Goal: Task Accomplishment & Management: Complete application form

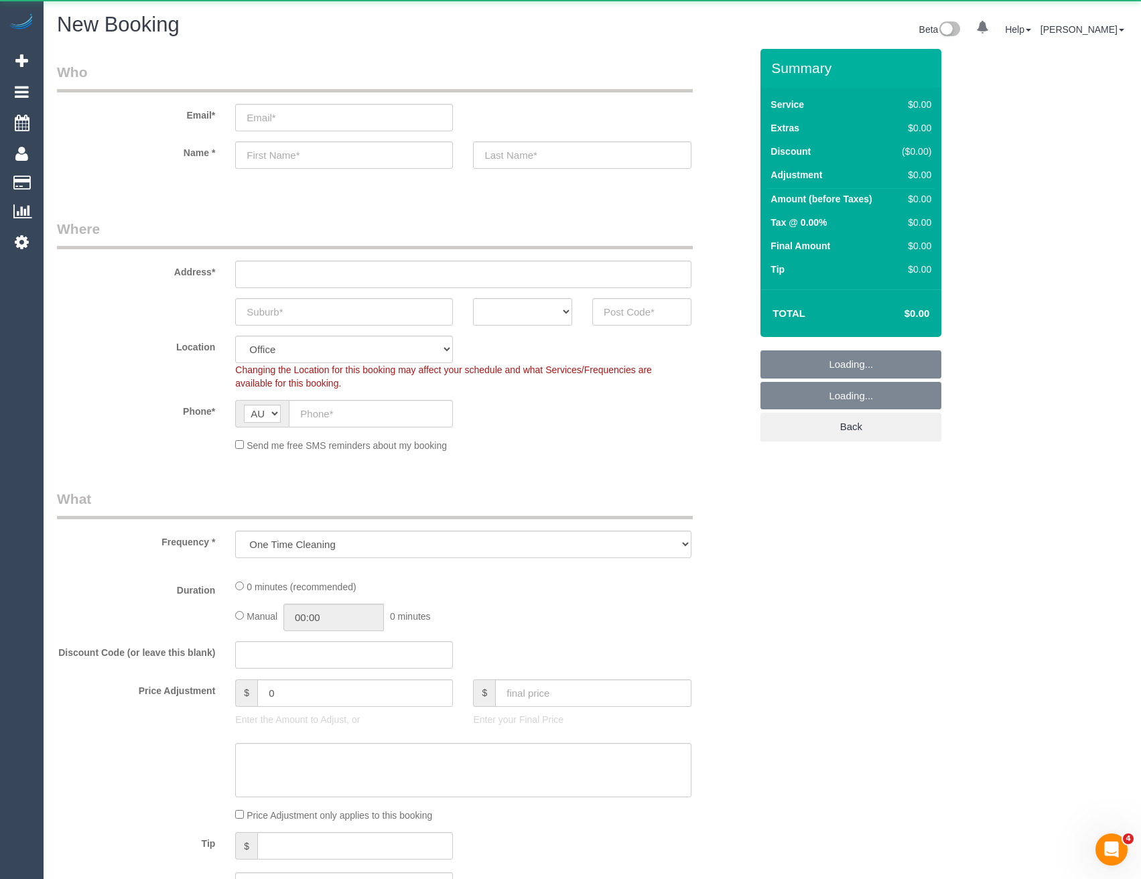
select select "object:36840"
click at [321, 119] on input "email" at bounding box center [344, 117] width 218 height 27
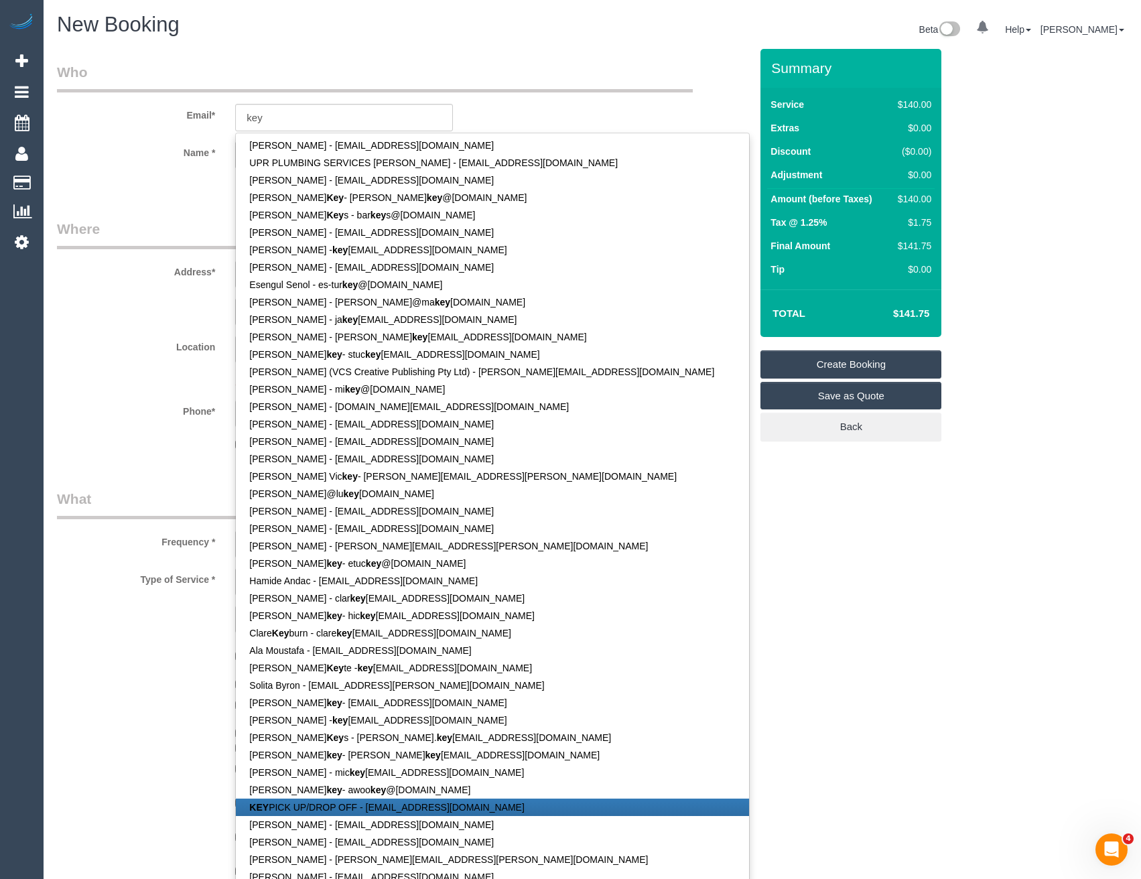
click at [343, 814] on link "KEY PICK UP/DROP OFF - [EMAIL_ADDRESS][DOMAIN_NAME]" at bounding box center [492, 807] width 513 height 17
type input "[EMAIL_ADDRESS][DOMAIN_NAME]"
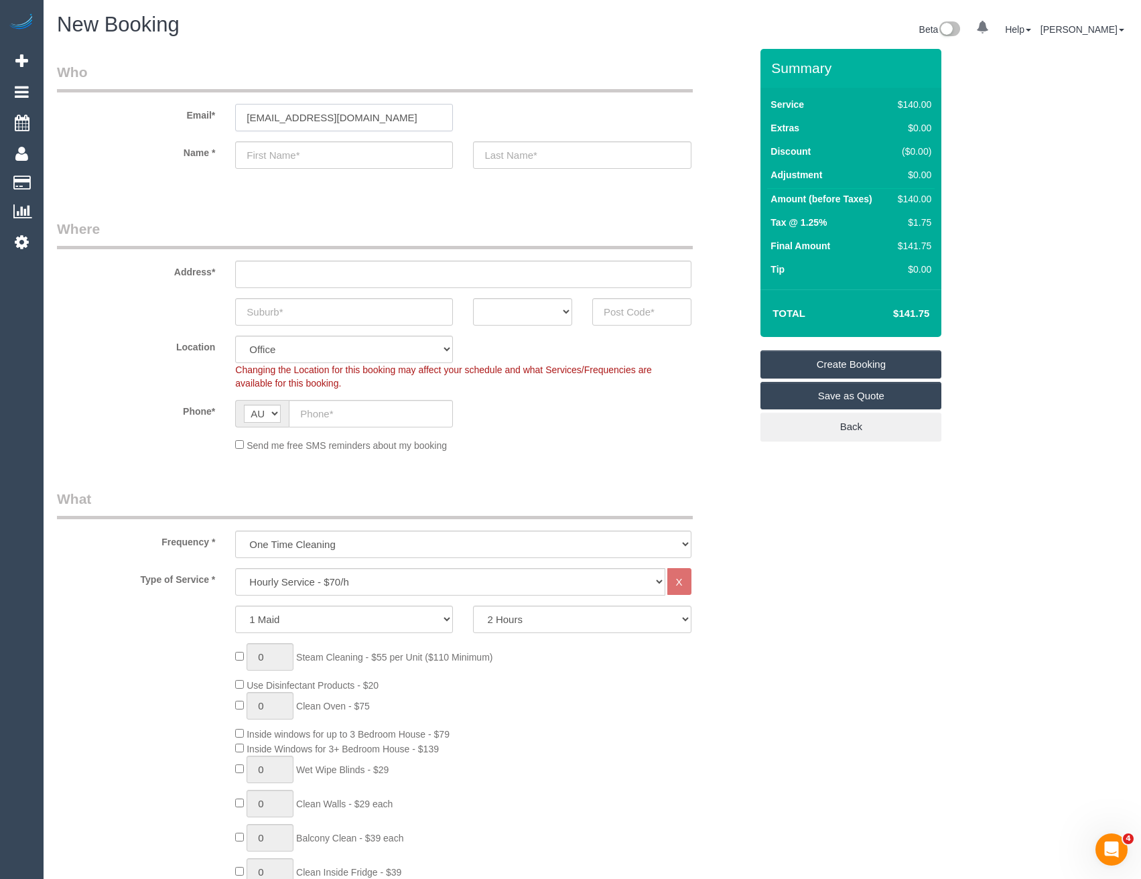
type input "KEY"
type input "PICK UP/DROP OFF"
type input "83917026"
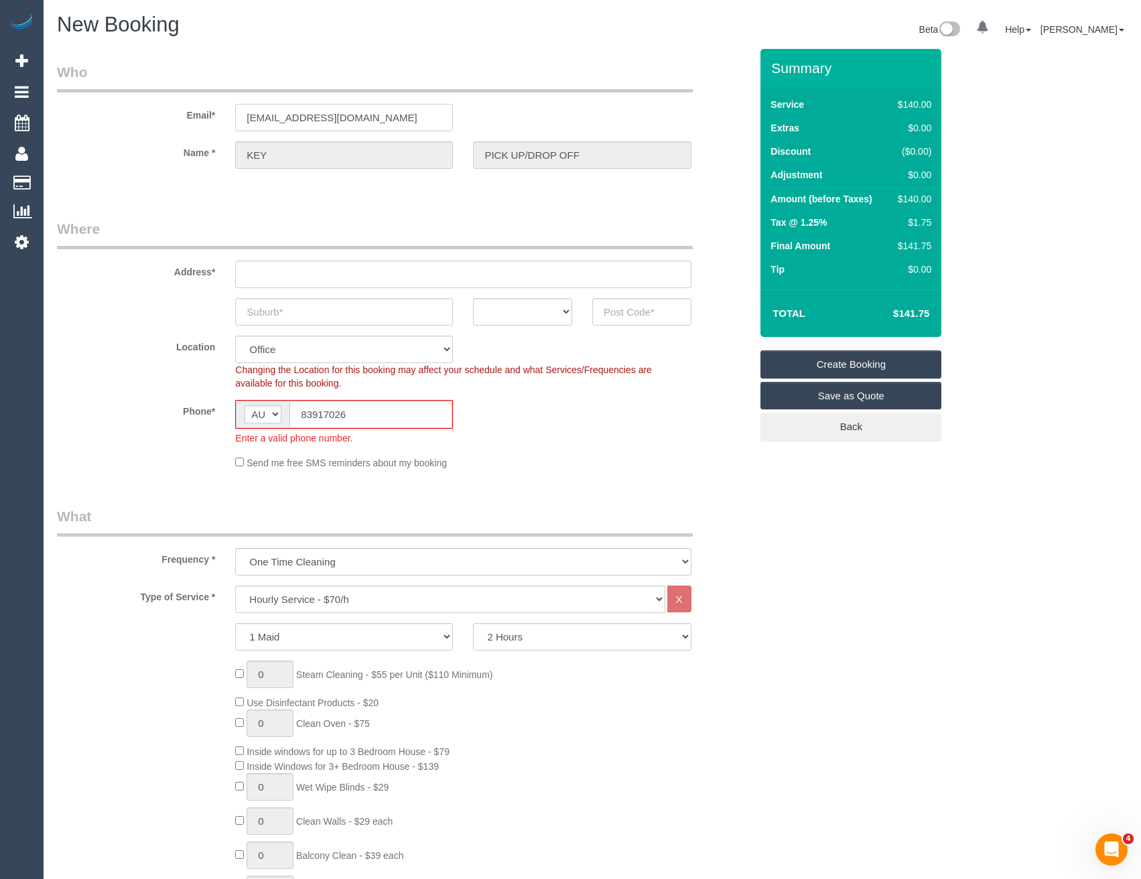
type input "OFFICE ADDRESS - [STREET_ADDRESS][PERSON_NAME]"
type input "Thornbury"
select select "VIC"
type input "3071"
select select "47"
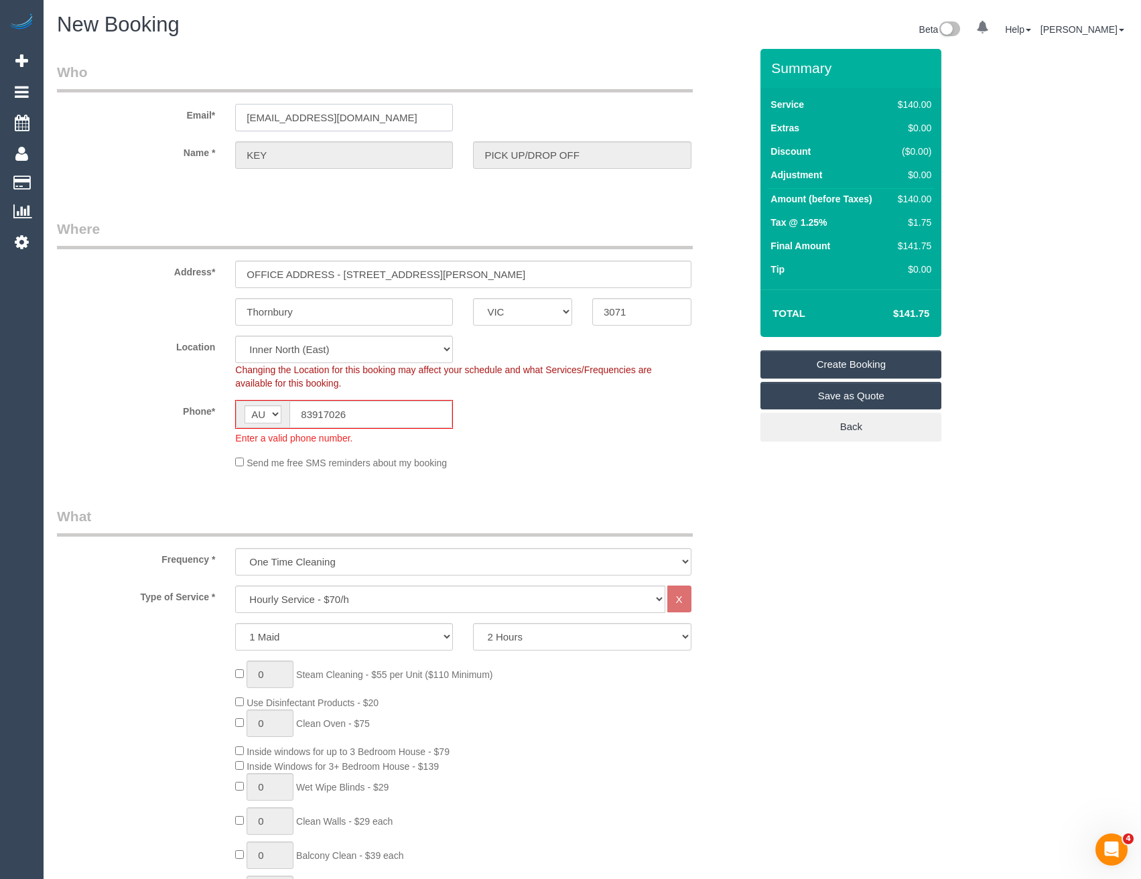
select select "object:38574"
click at [342, 352] on select "Office [GEOGRAPHIC_DATA] (North) East (South) [GEOGRAPHIC_DATA] (East) [GEOGRAP…" at bounding box center [344, 349] width 218 height 27
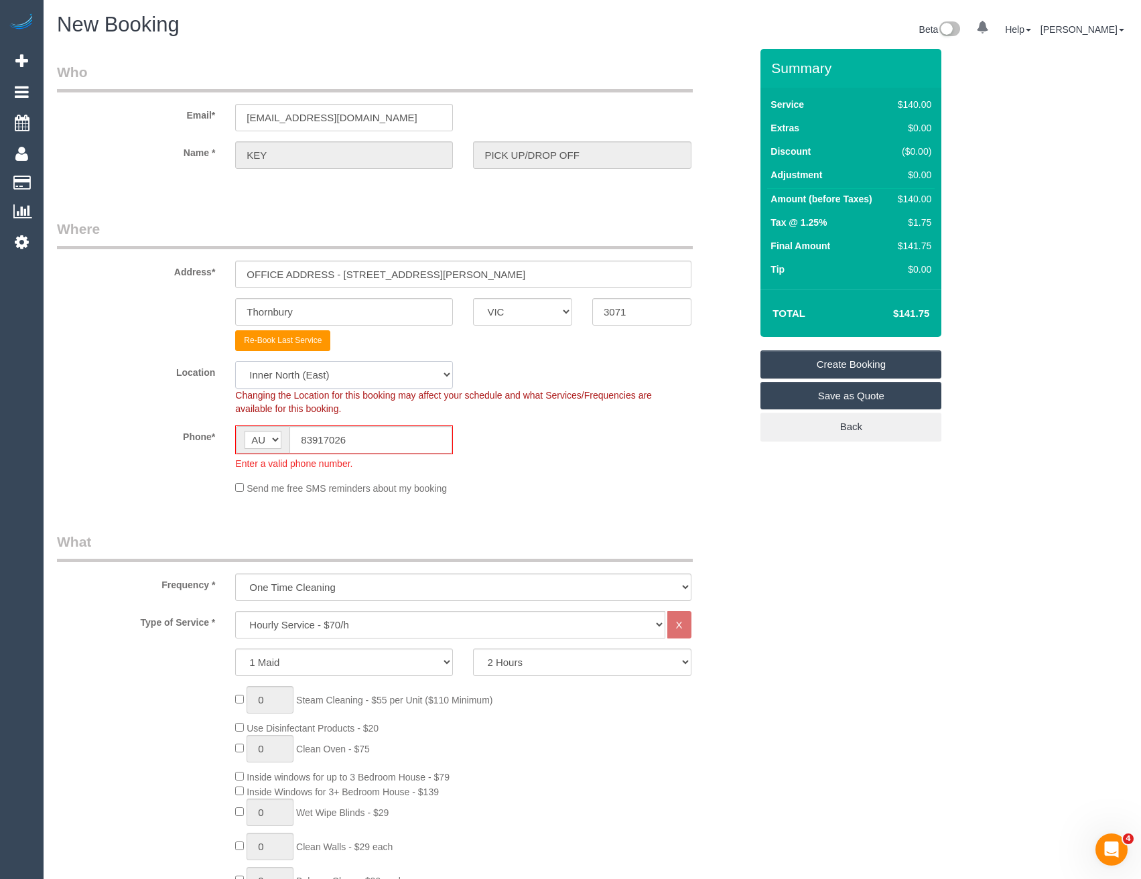
click at [297, 377] on select "Office [GEOGRAPHIC_DATA] (North) East (South) [GEOGRAPHIC_DATA] (East) [GEOGRAP…" at bounding box center [344, 374] width 218 height 27
click at [305, 377] on select "Office [GEOGRAPHIC_DATA] (North) East (South) [GEOGRAPHIC_DATA] (East) [GEOGRAP…" at bounding box center [344, 374] width 218 height 27
select select "50"
click at [235, 361] on select "Office [GEOGRAPHIC_DATA] (North) East (South) [GEOGRAPHIC_DATA] (East) [GEOGRAP…" at bounding box center [344, 374] width 218 height 27
select select "object:39391"
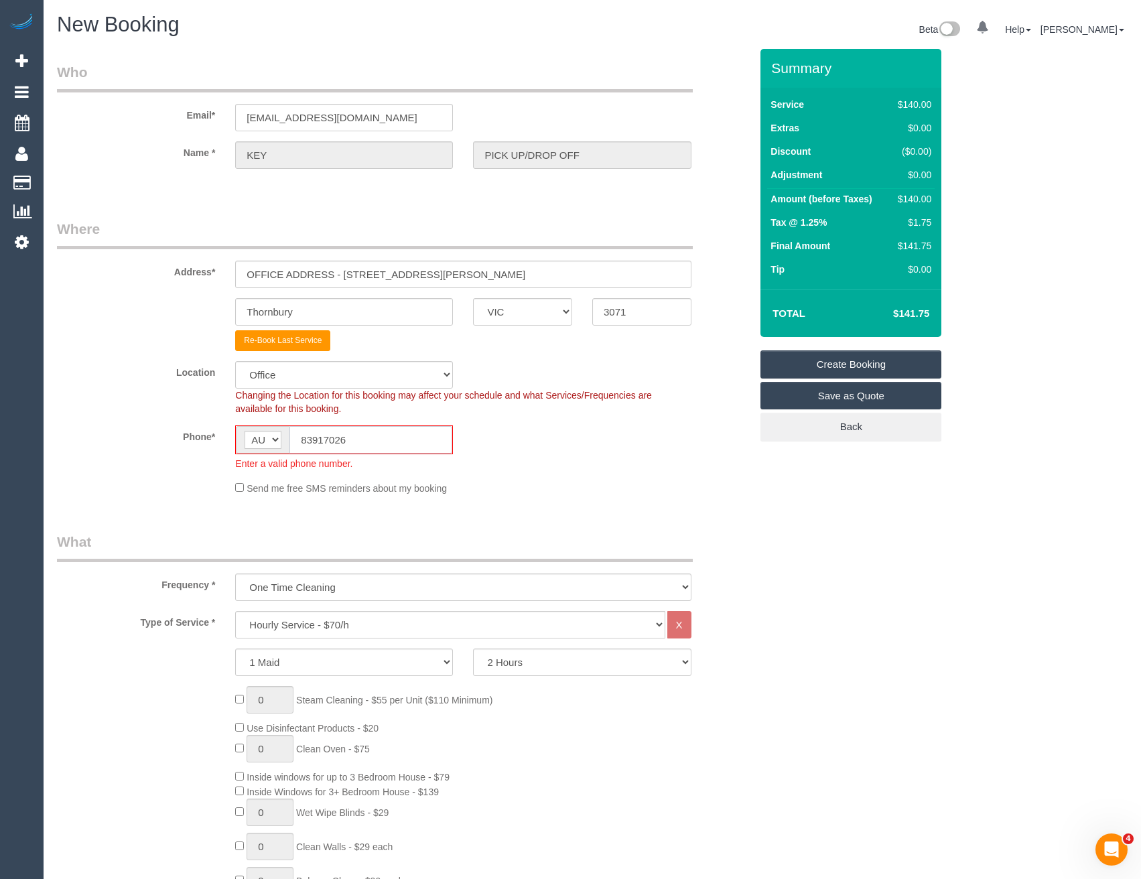
click at [356, 442] on input "83917026" at bounding box center [370, 439] width 163 height 27
drag, startPoint x: 366, startPoint y: 436, endPoint x: 155, endPoint y: 431, distance: 211.1
click at [156, 436] on div "Phone* AF AL DZ AD AO AI AQ AG AR AM AW AU AT AZ BS BH BD BB BY BE BZ BJ BM BT …" at bounding box center [404, 447] width 714 height 45
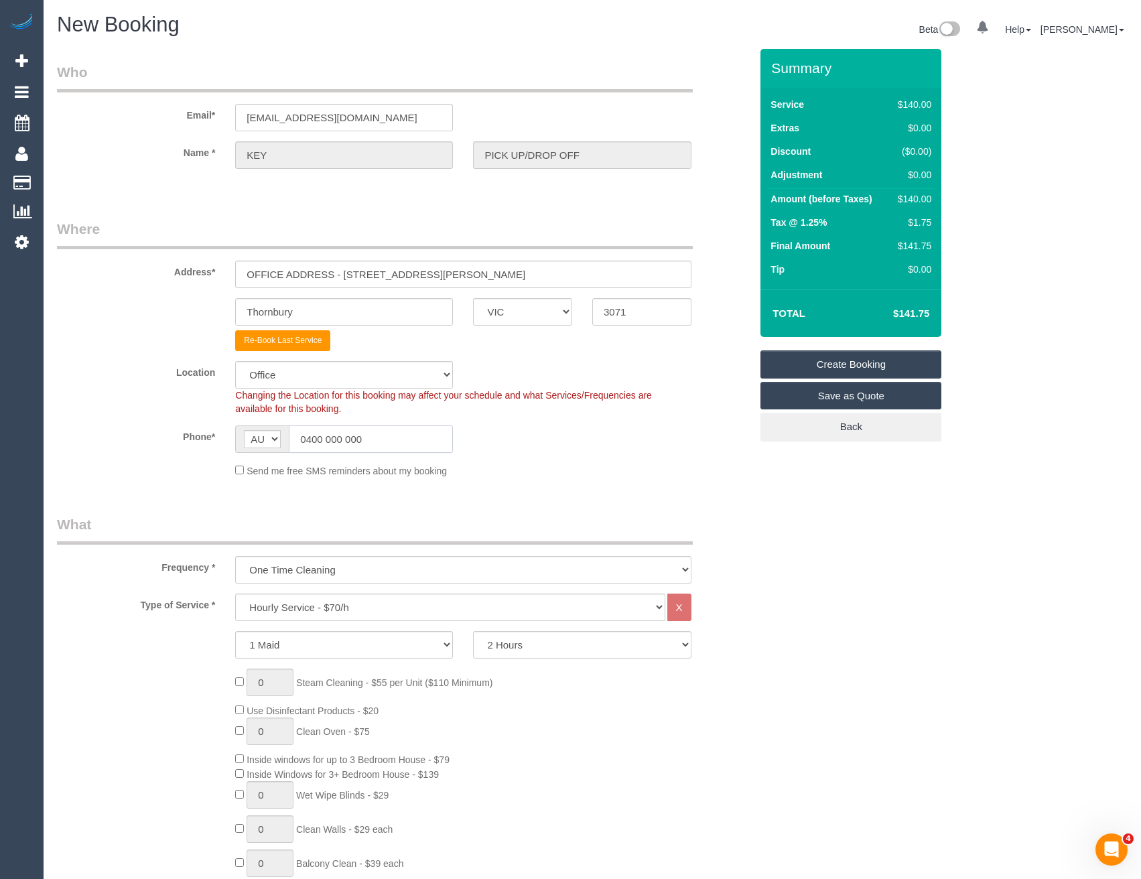
type input "0400 000 000"
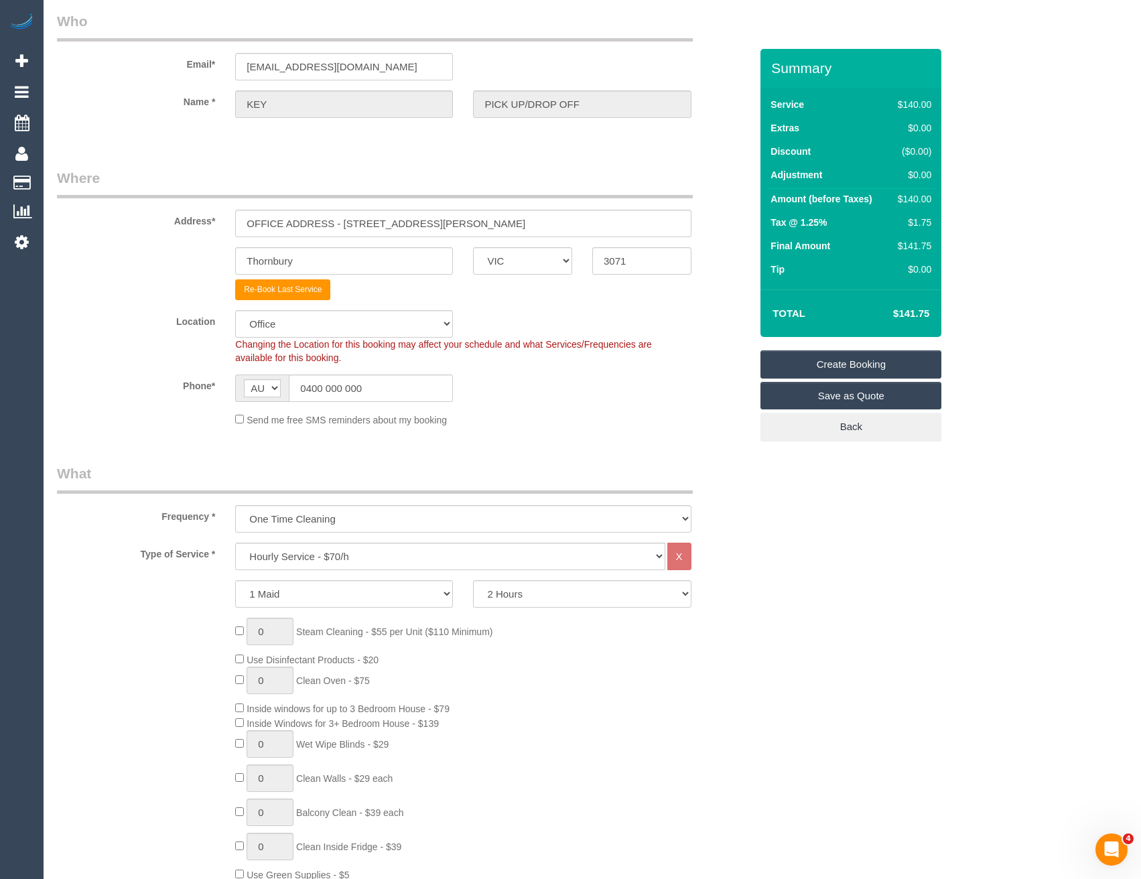
scroll to position [134, 0]
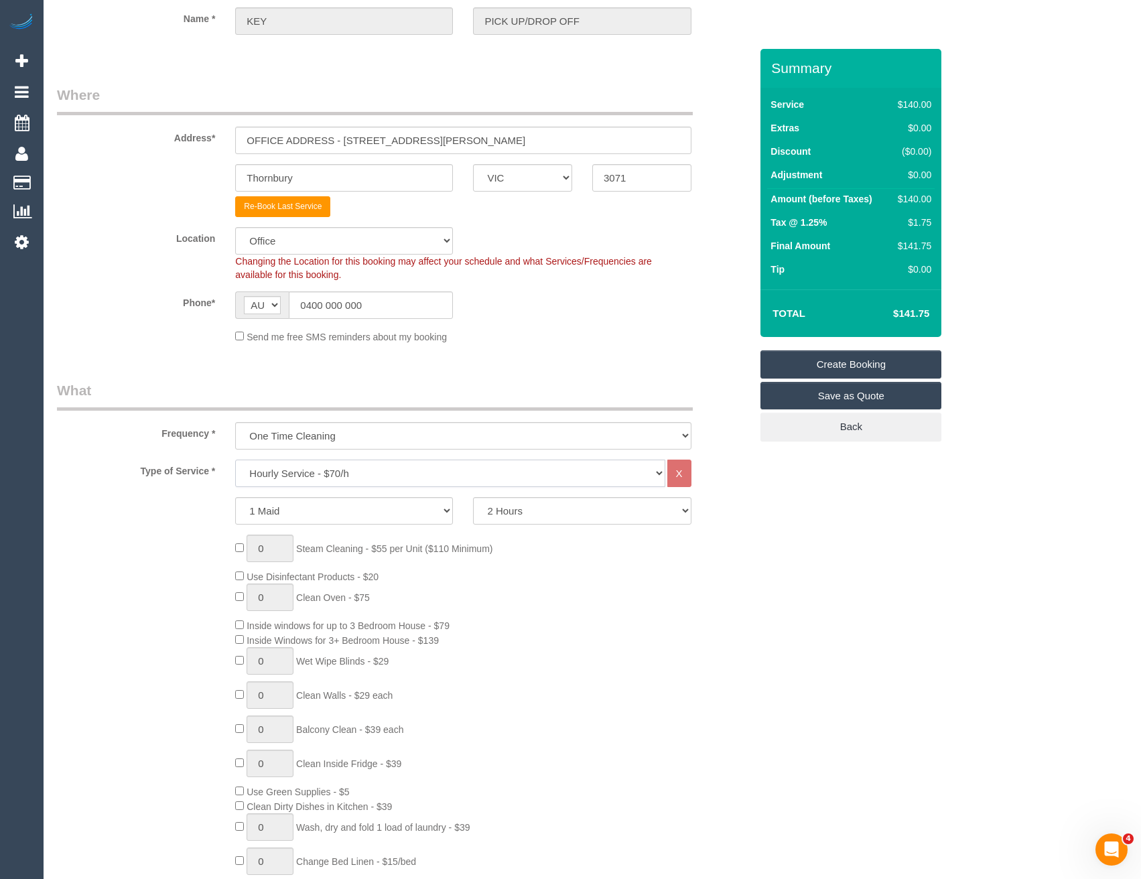
click at [333, 478] on select "Hourly Service - $70/h Hourly Service - $65/h Hourly Service - $60/h Hourly Ser…" at bounding box center [449, 473] width 429 height 27
select select "35"
click at [235, 460] on select "Hourly Service - $70/h Hourly Service - $65/h Hourly Service - $60/h Hourly Ser…" at bounding box center [449, 473] width 429 height 27
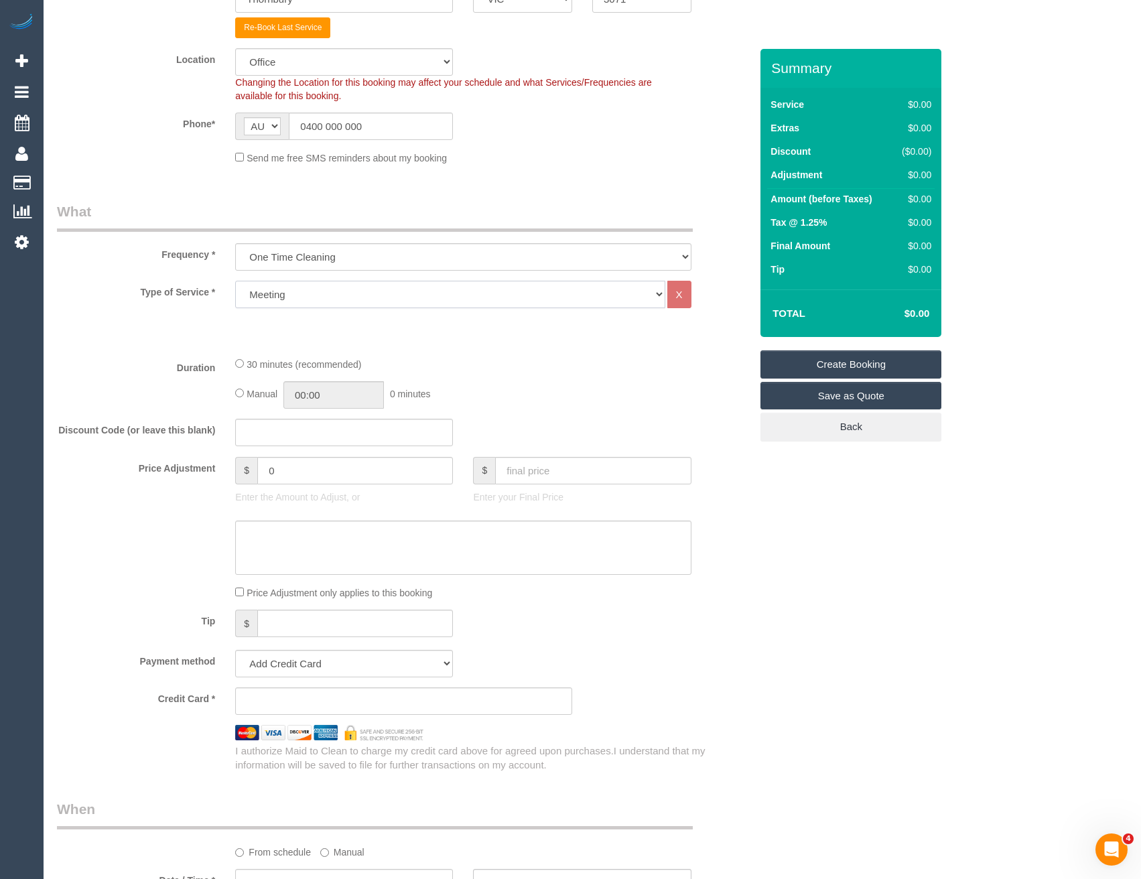
scroll to position [335, 0]
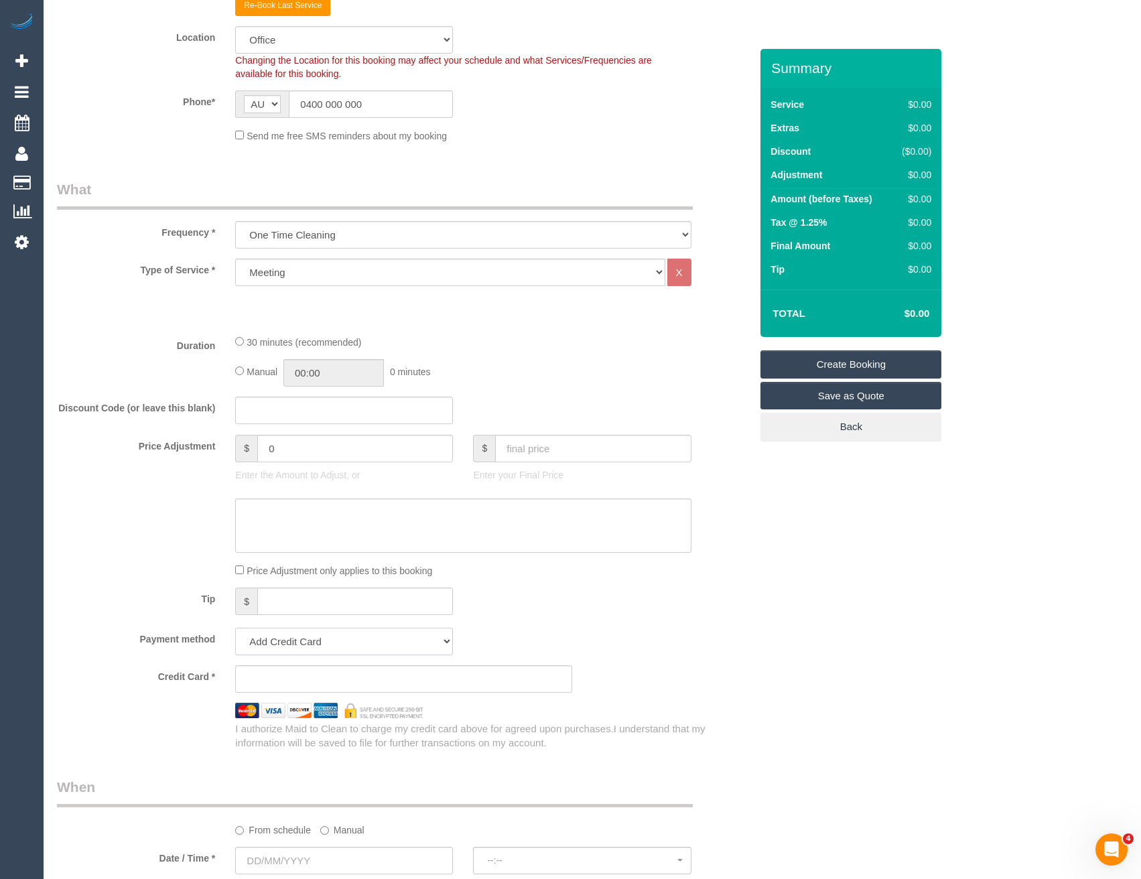
click at [320, 641] on select "Add Credit Card Cash Check Paypal" at bounding box center [344, 641] width 218 height 27
select select "string:check"
click at [235, 628] on select "Add Credit Card Cash Check Paypal" at bounding box center [344, 641] width 218 height 27
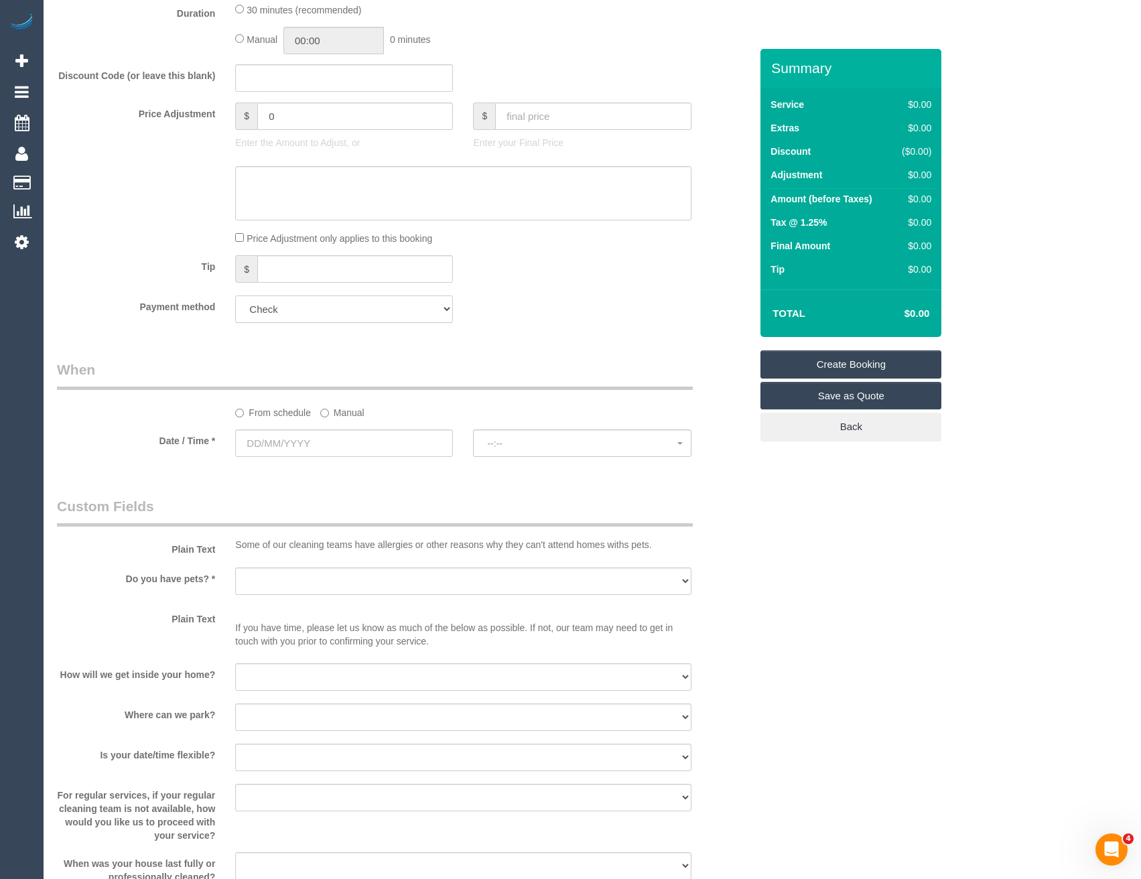
scroll to position [670, 0]
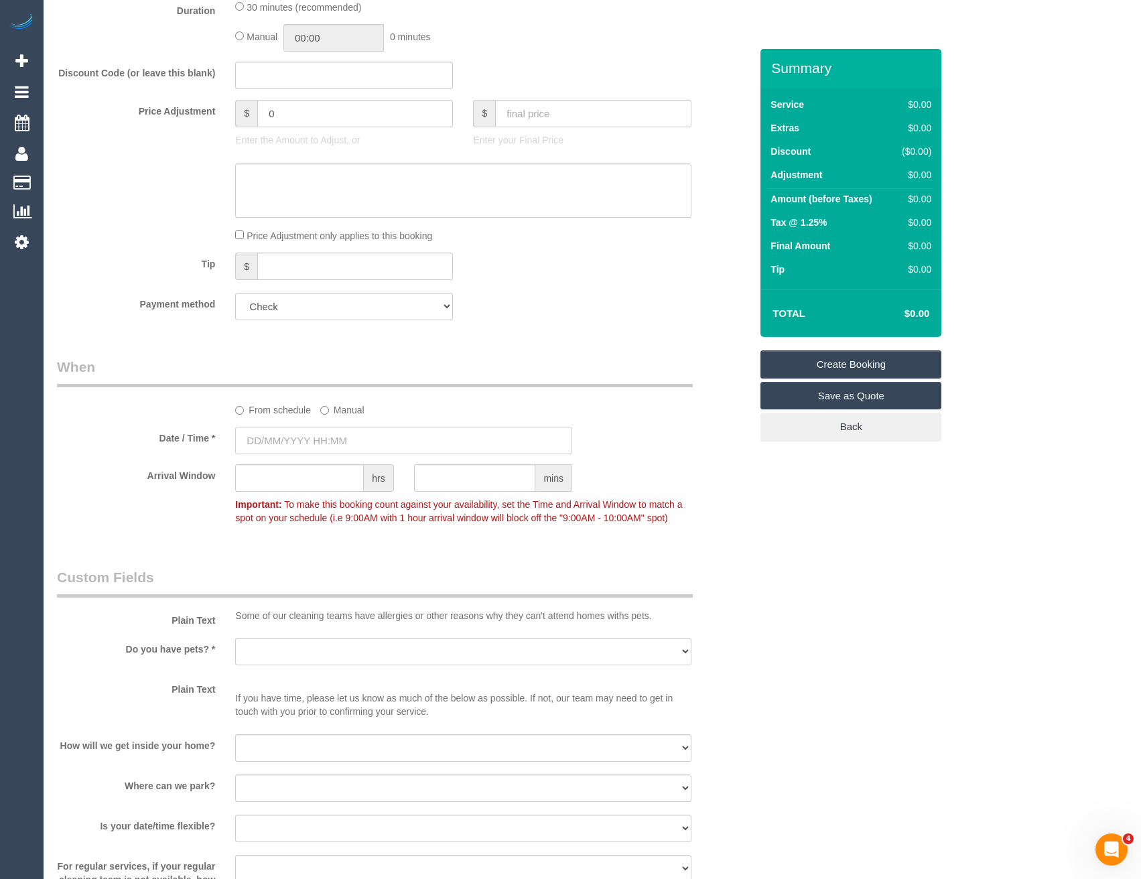
click at [329, 447] on input "text" at bounding box center [403, 440] width 337 height 27
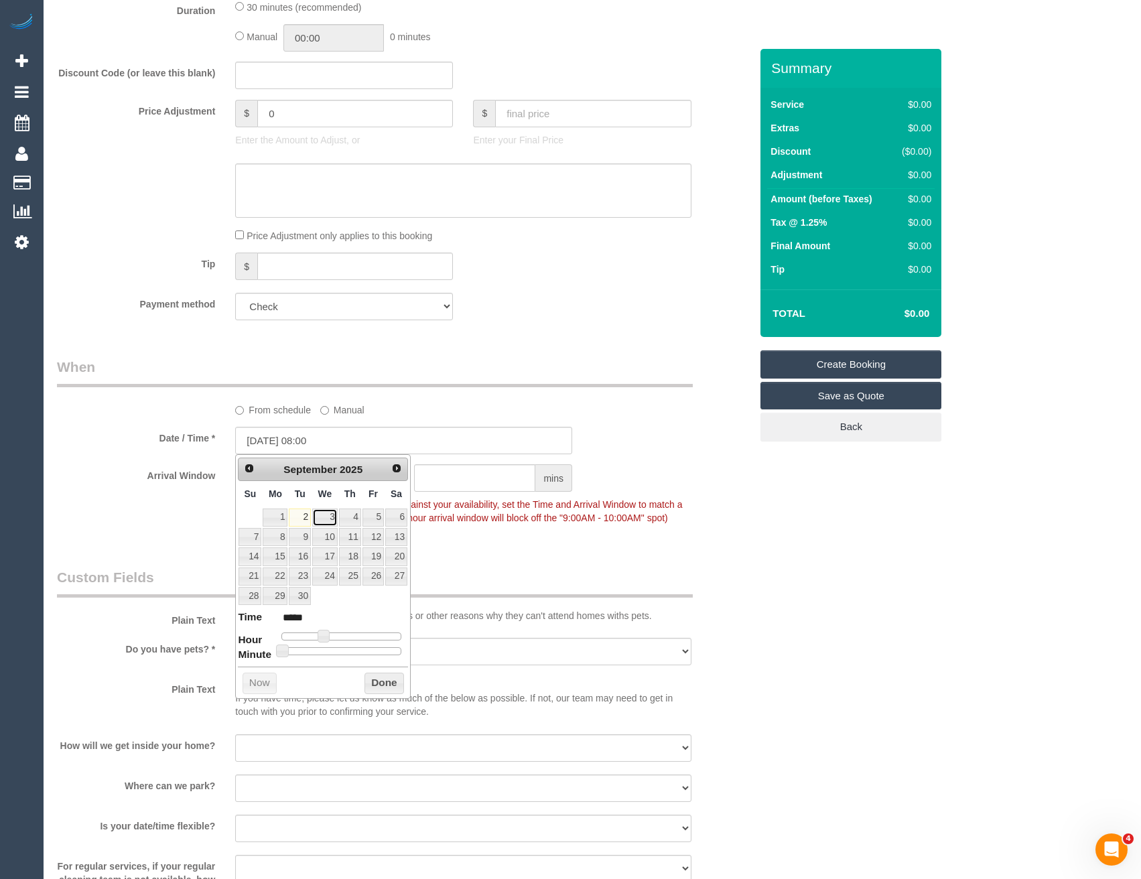
click at [321, 518] on link "3" at bounding box center [324, 518] width 25 height 18
click at [330, 519] on link "3" at bounding box center [324, 518] width 25 height 18
type input "[DATE] 09:00"
type input "*****"
type input "[DATE] 10:00"
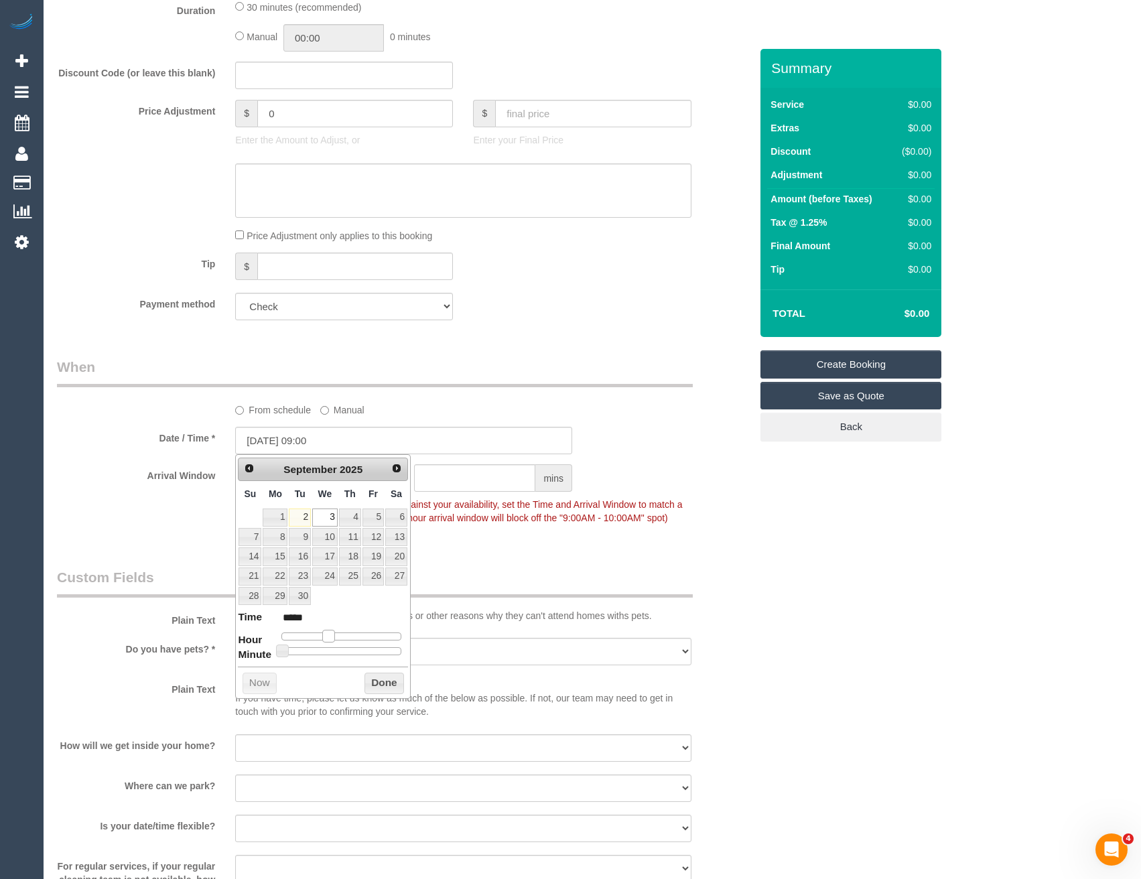
type input "*****"
type input "[DATE] 12:00"
type input "*****"
type input "[DATE] 14:00"
type input "*****"
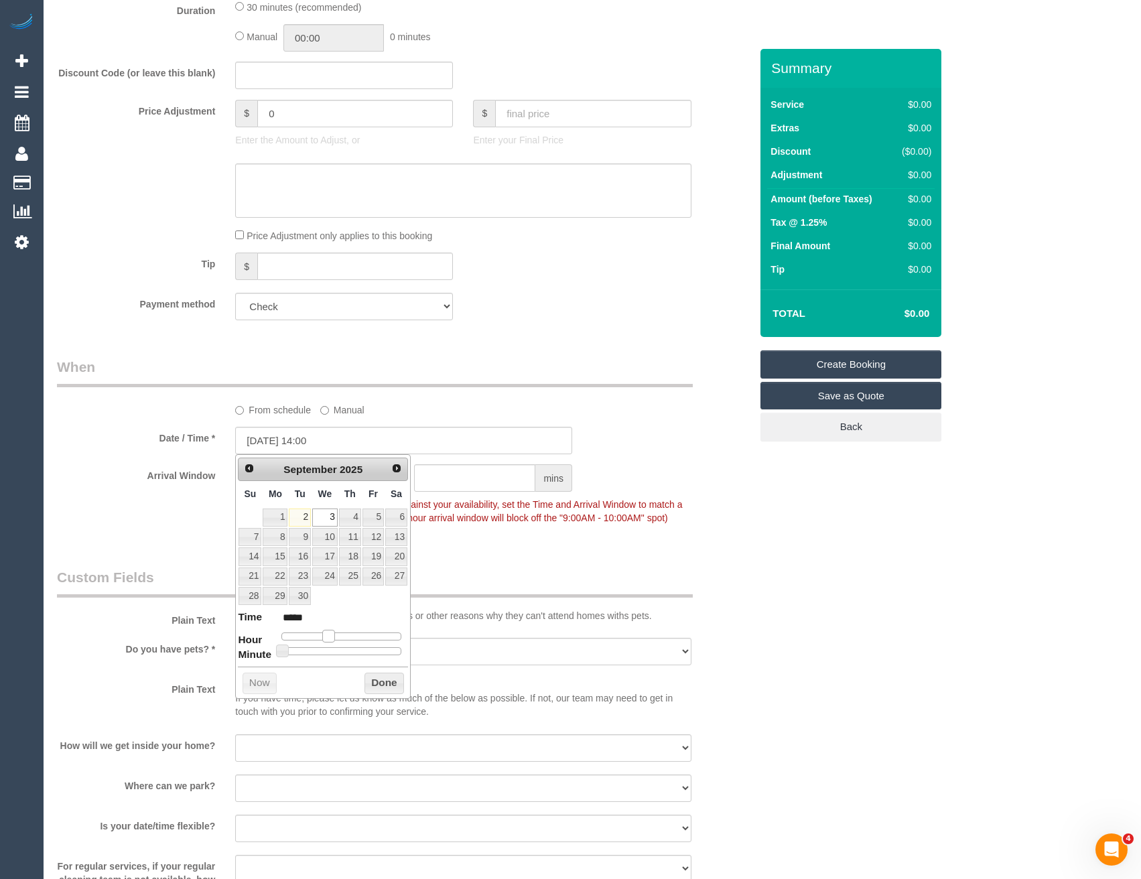
type input "[DATE] 16:00"
type input "*****"
type input "[DATE] 17:00"
type input "*****"
type input "[DATE] 16:00"
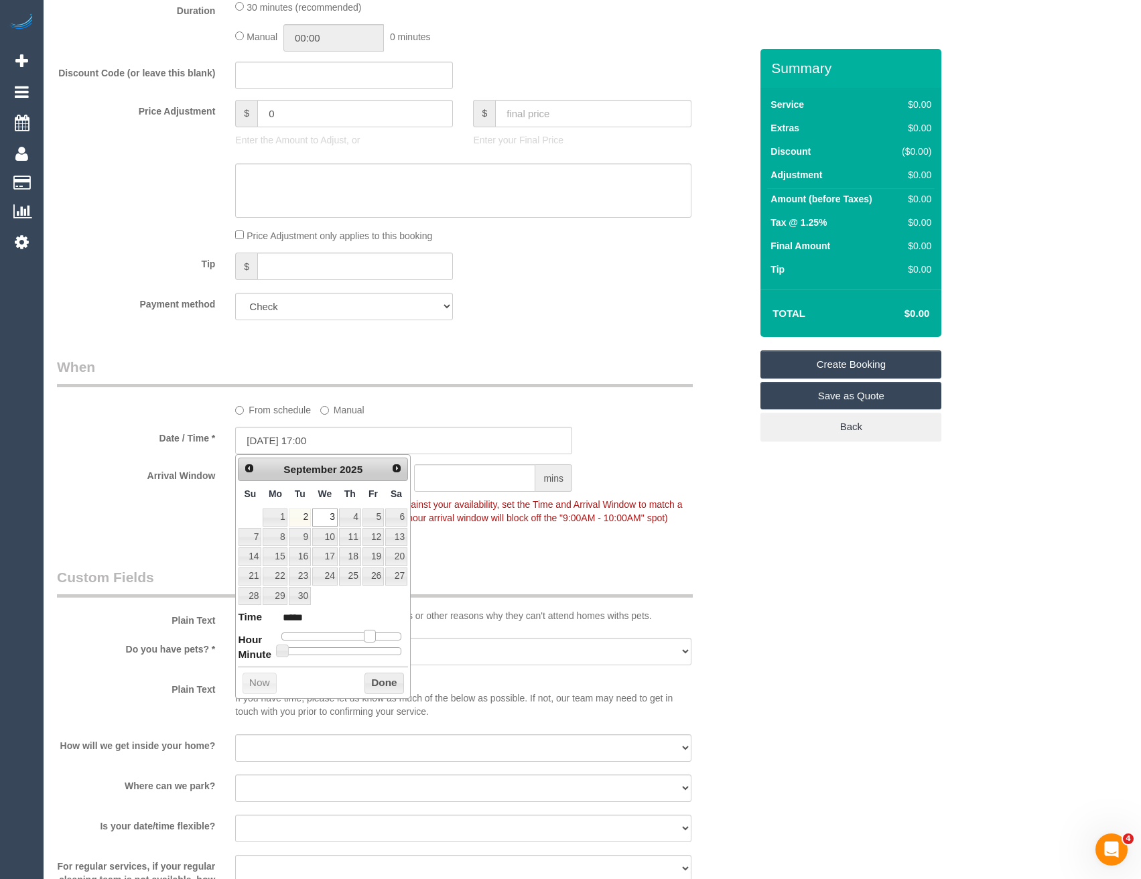
type input "*****"
type input "[DATE] 15:00"
type input "*****"
type input "[DATE] 14:00"
type input "*****"
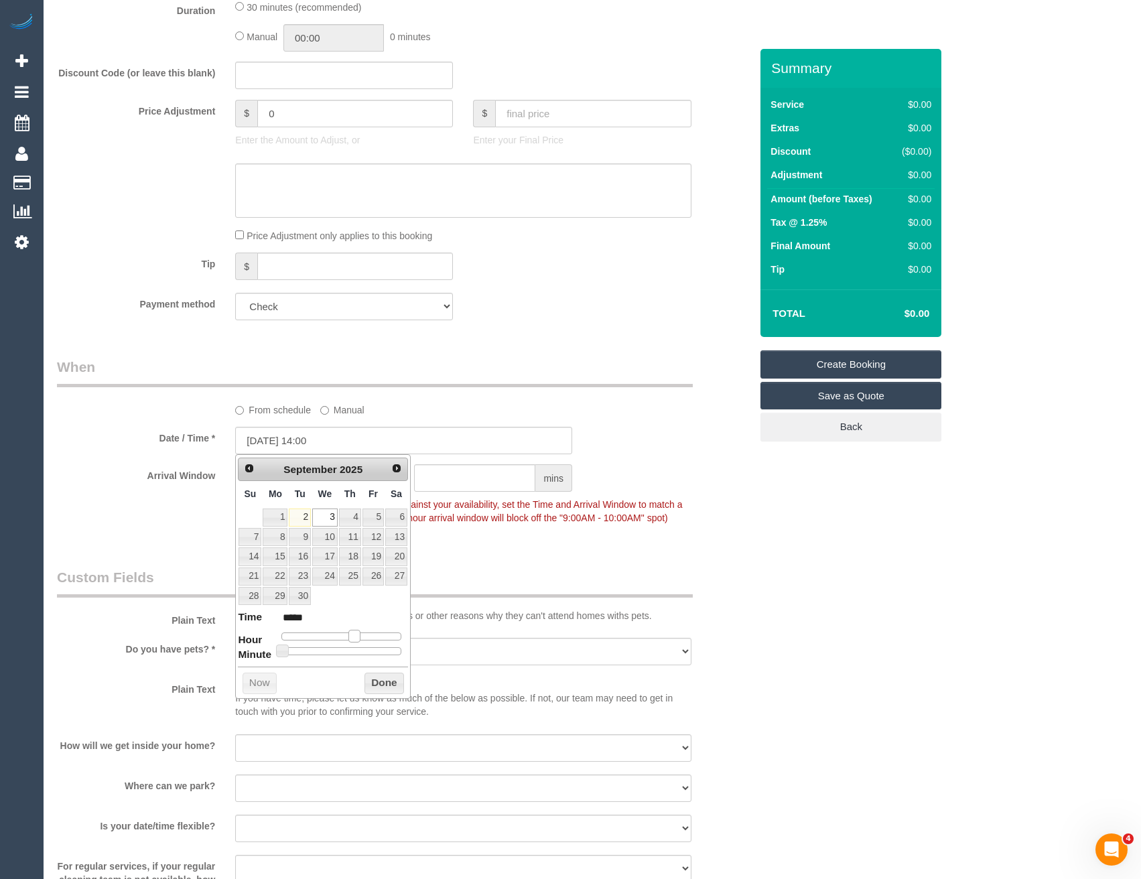
drag, startPoint x: 326, startPoint y: 637, endPoint x: 357, endPoint y: 637, distance: 31.5
click at [357, 637] on span at bounding box center [354, 636] width 12 height 12
click at [360, 634] on span at bounding box center [354, 636] width 12 height 12
type input "[DATE] 17:00"
type input "*****"
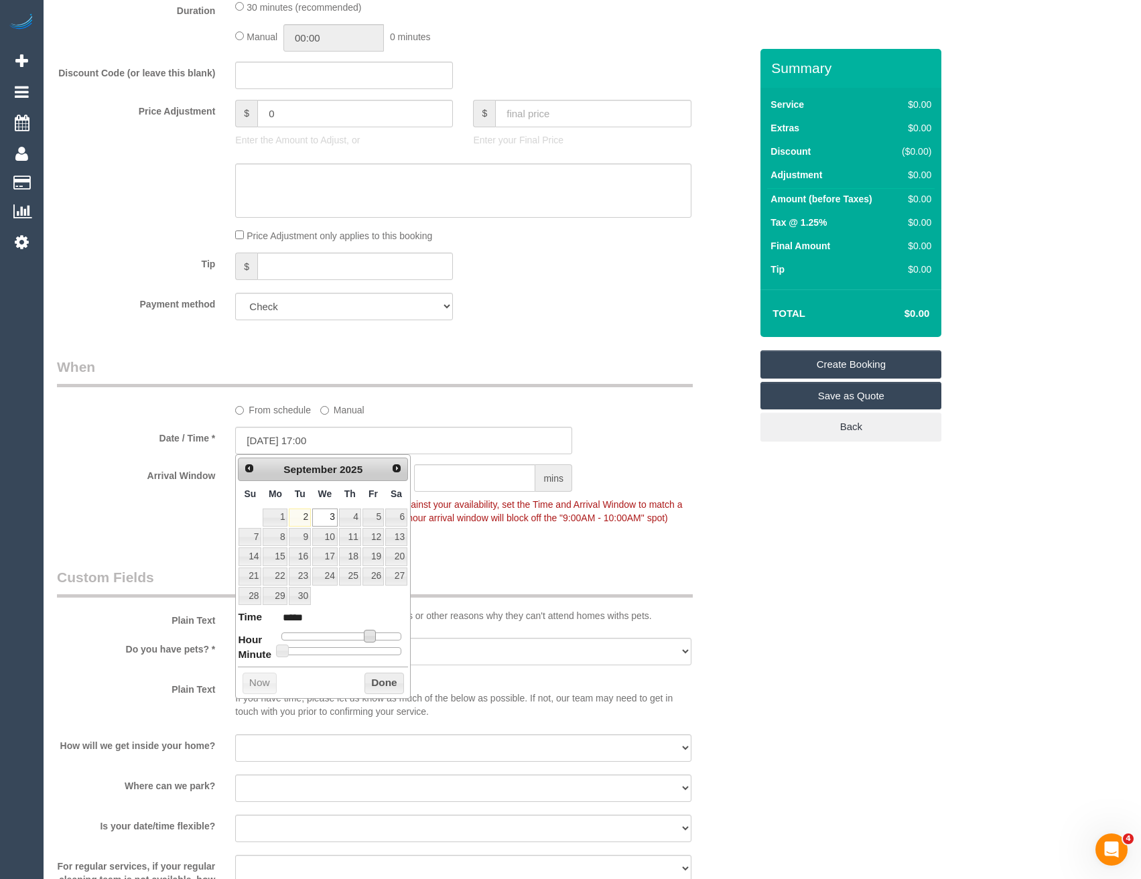
type input "[DATE] 14:00"
type input "*****"
type input "[DATE] 16:00"
type input "*****"
type input "[DATE] 17:00"
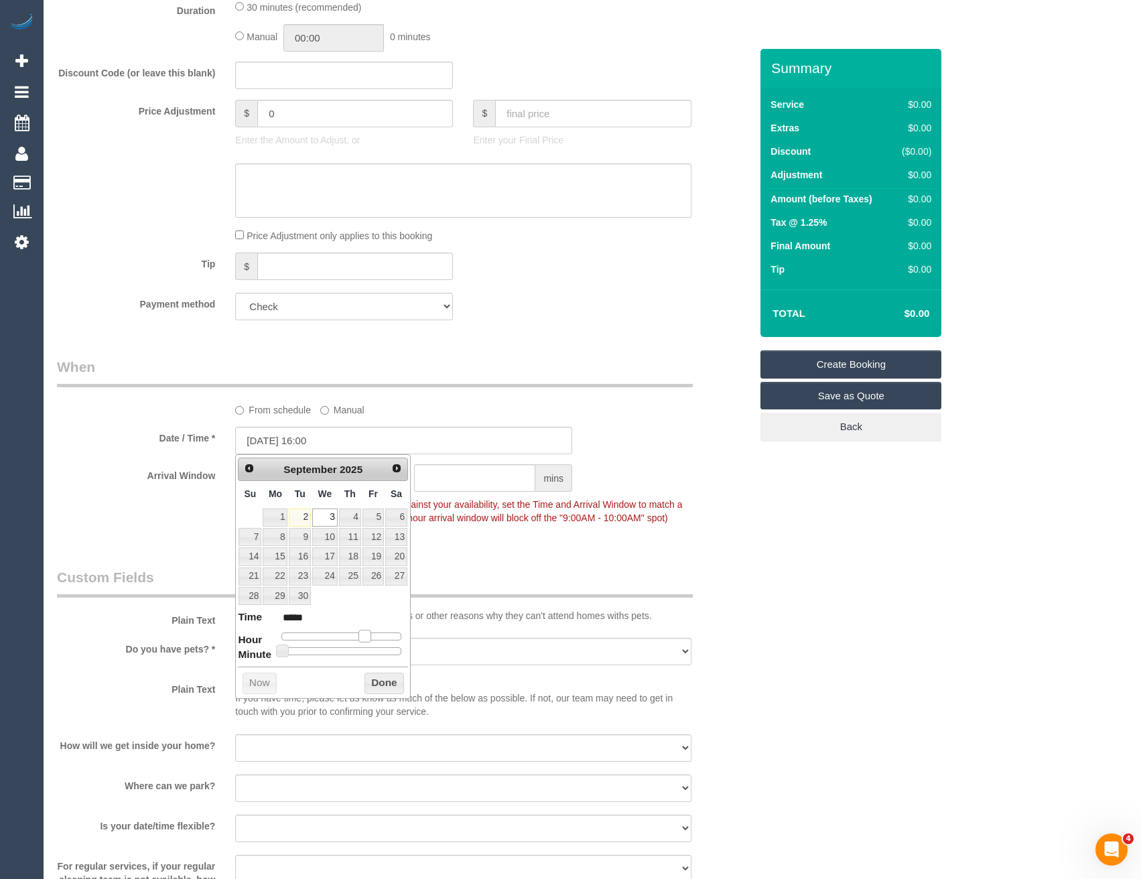
type input "*****"
type input "[DATE] 16:00"
type input "*****"
drag, startPoint x: 356, startPoint y: 637, endPoint x: 365, endPoint y: 637, distance: 8.7
click at [365, 637] on div at bounding box center [341, 636] width 120 height 8
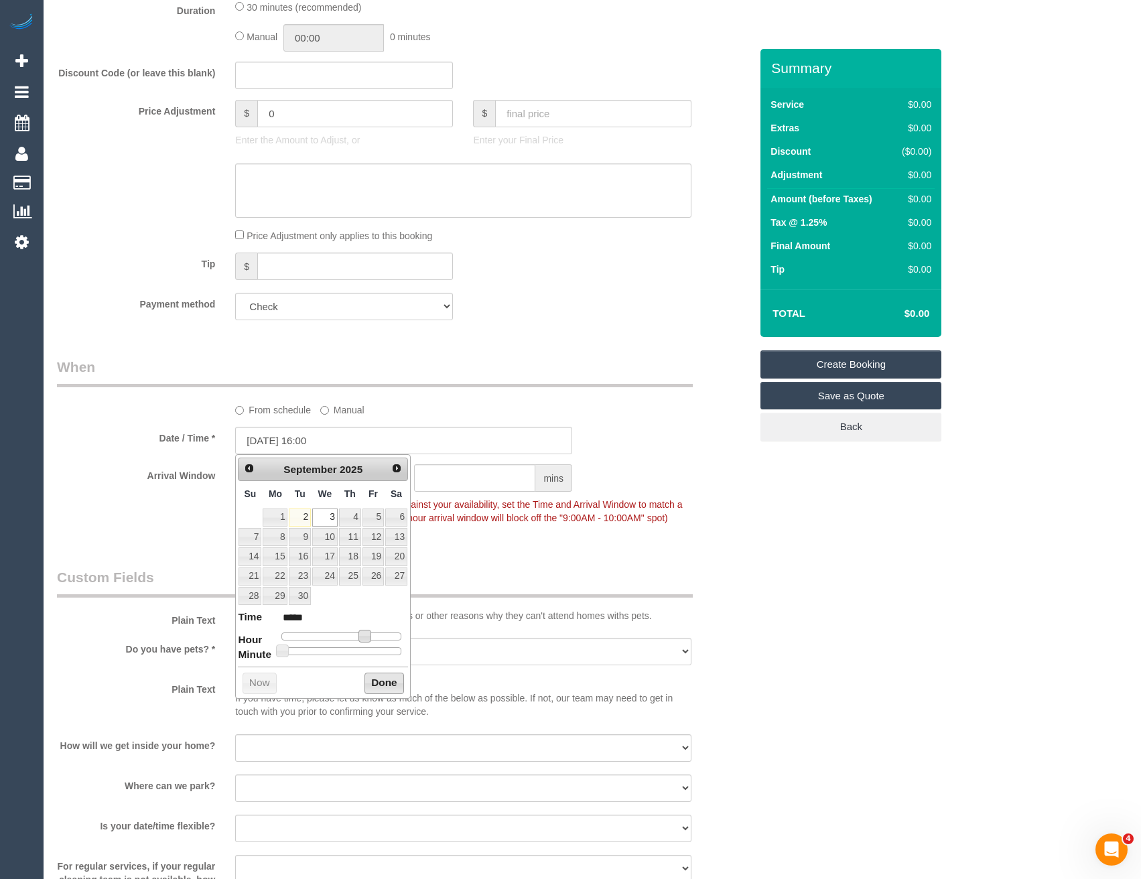
click at [388, 681] on button "Done" at bounding box center [384, 683] width 40 height 21
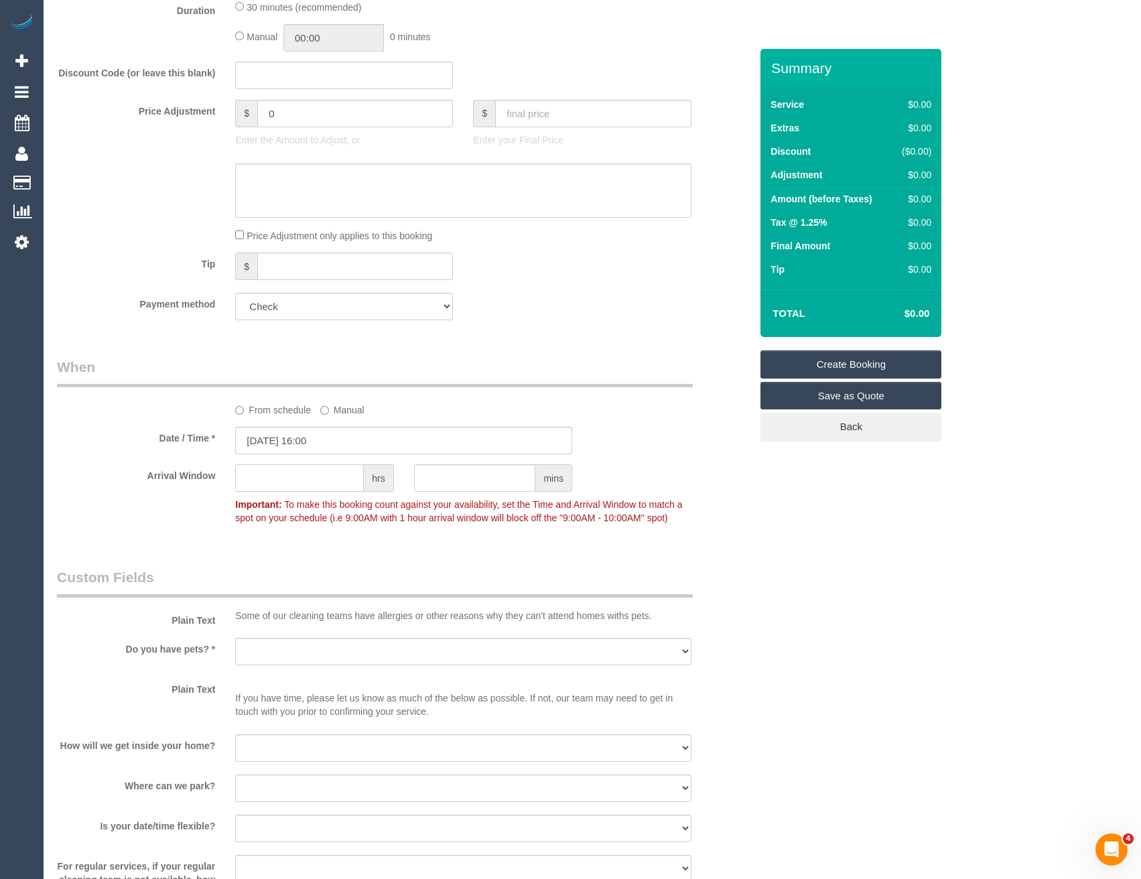
click at [288, 490] on input "text" at bounding box center [299, 477] width 129 height 27
type input "1"
click at [777, 539] on div "Who Email* [EMAIL_ADDRESS][DOMAIN_NAME] Name * KEY PICK UP/DROP OFF Where Addre…" at bounding box center [592, 389] width 1071 height 2021
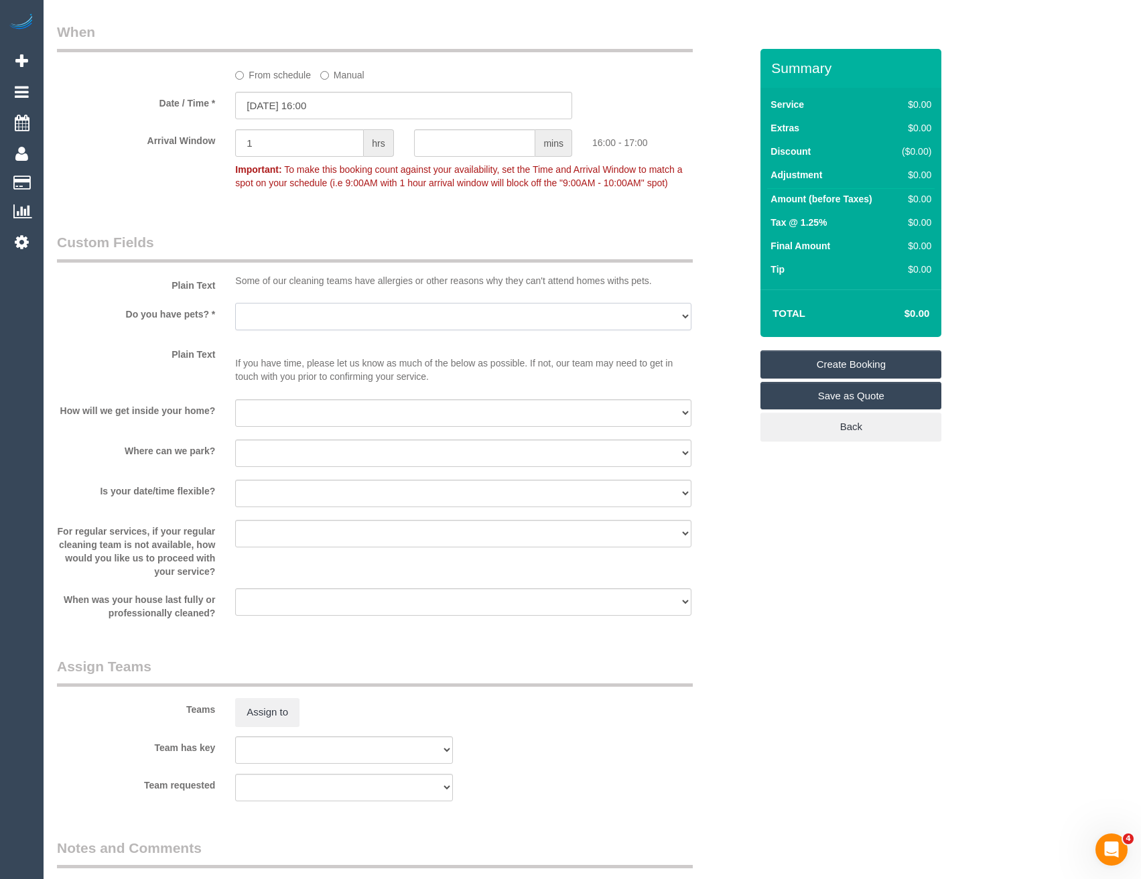
click at [256, 327] on select "Yes - Cats Yes - Dogs No pets Yes - Dogs and Cats Yes - Other" at bounding box center [463, 316] width 456 height 27
select select "number:28"
click at [235, 303] on select "Yes - Cats Yes - Dogs No pets Yes - Dogs and Cats Yes - Other" at bounding box center [463, 316] width 456 height 27
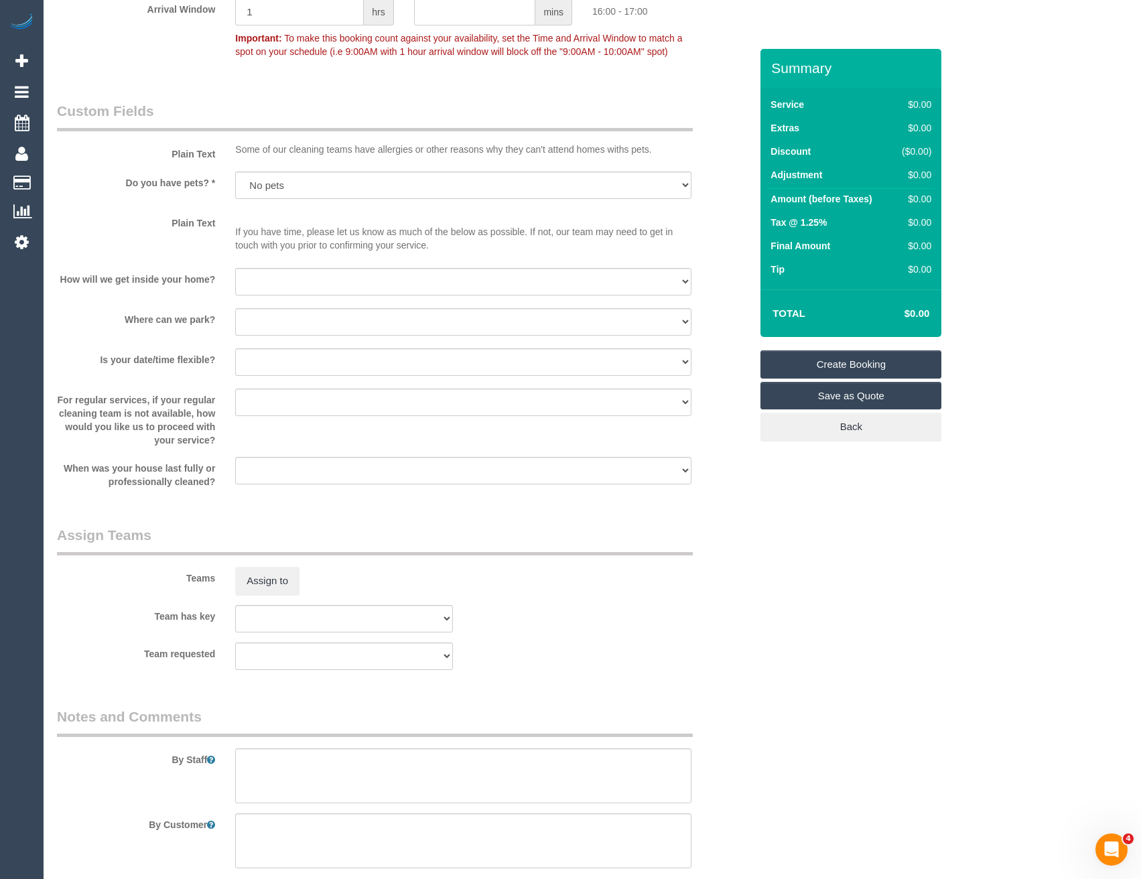
scroll to position [1139, 0]
click at [285, 570] on button "Assign to" at bounding box center [267, 578] width 64 height 28
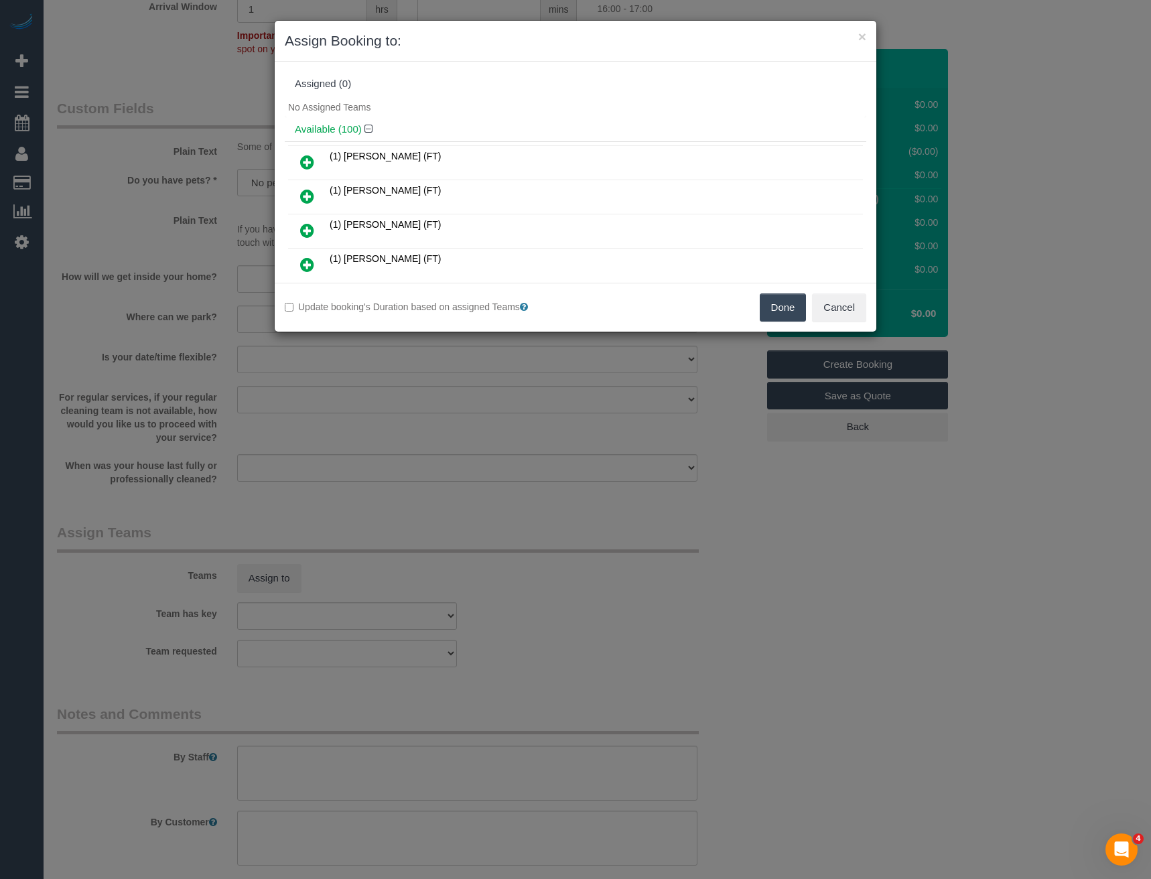
click at [308, 261] on icon at bounding box center [307, 265] width 14 height 16
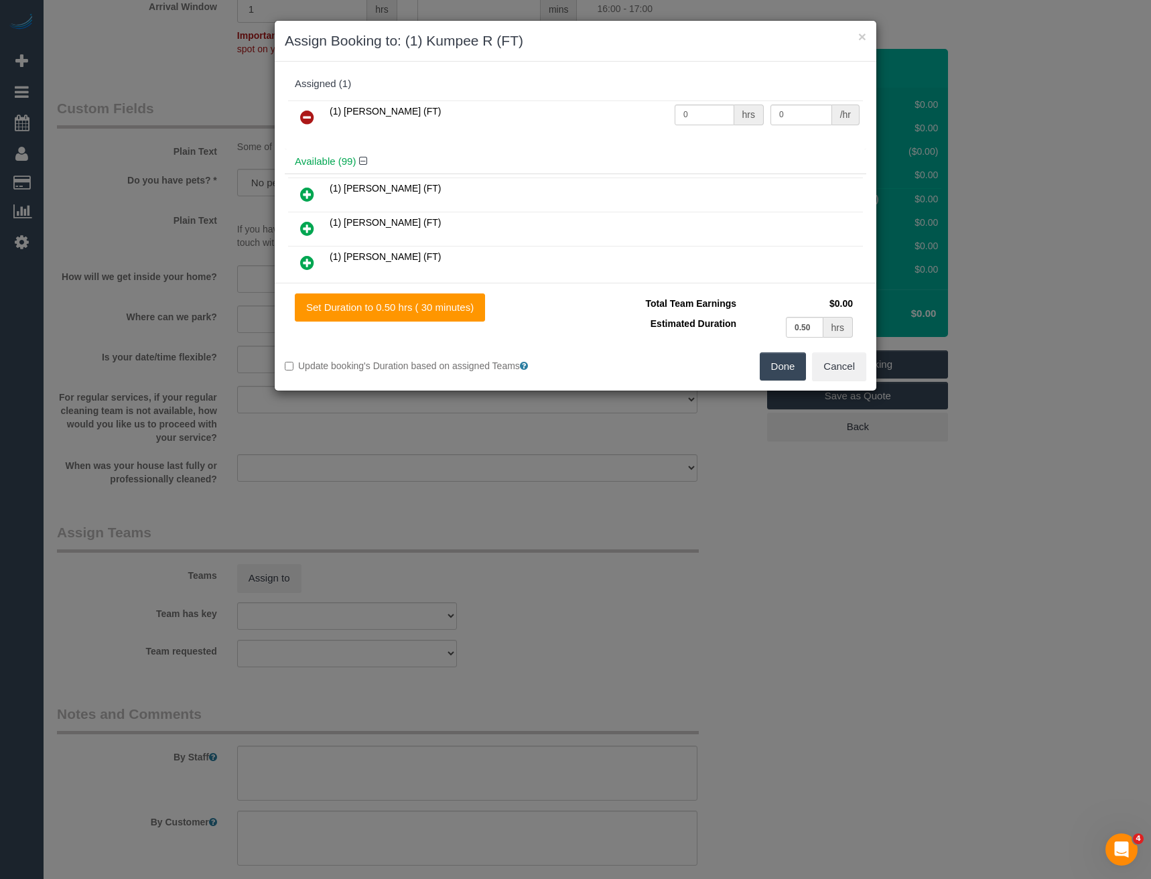
click at [782, 362] on button "Done" at bounding box center [783, 366] width 47 height 28
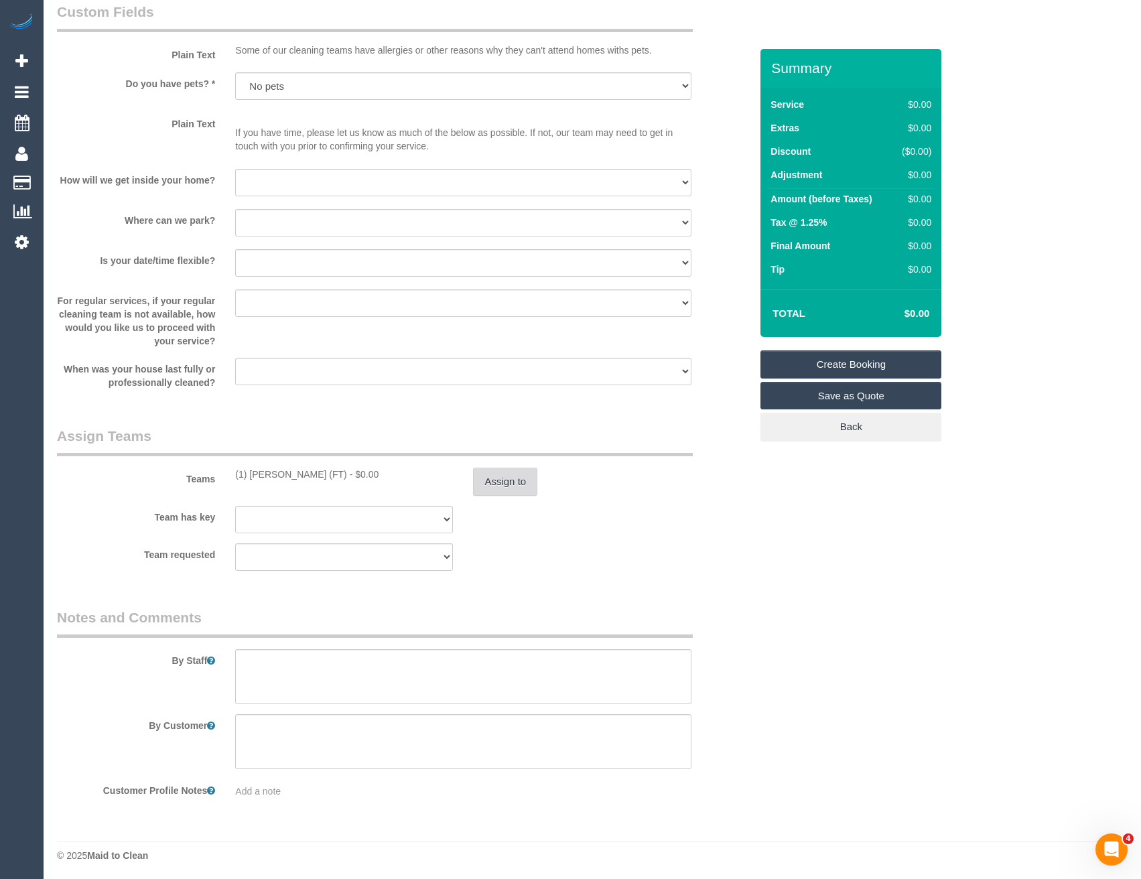
scroll to position [1238, 0]
click at [320, 659] on textarea at bounding box center [463, 674] width 456 height 55
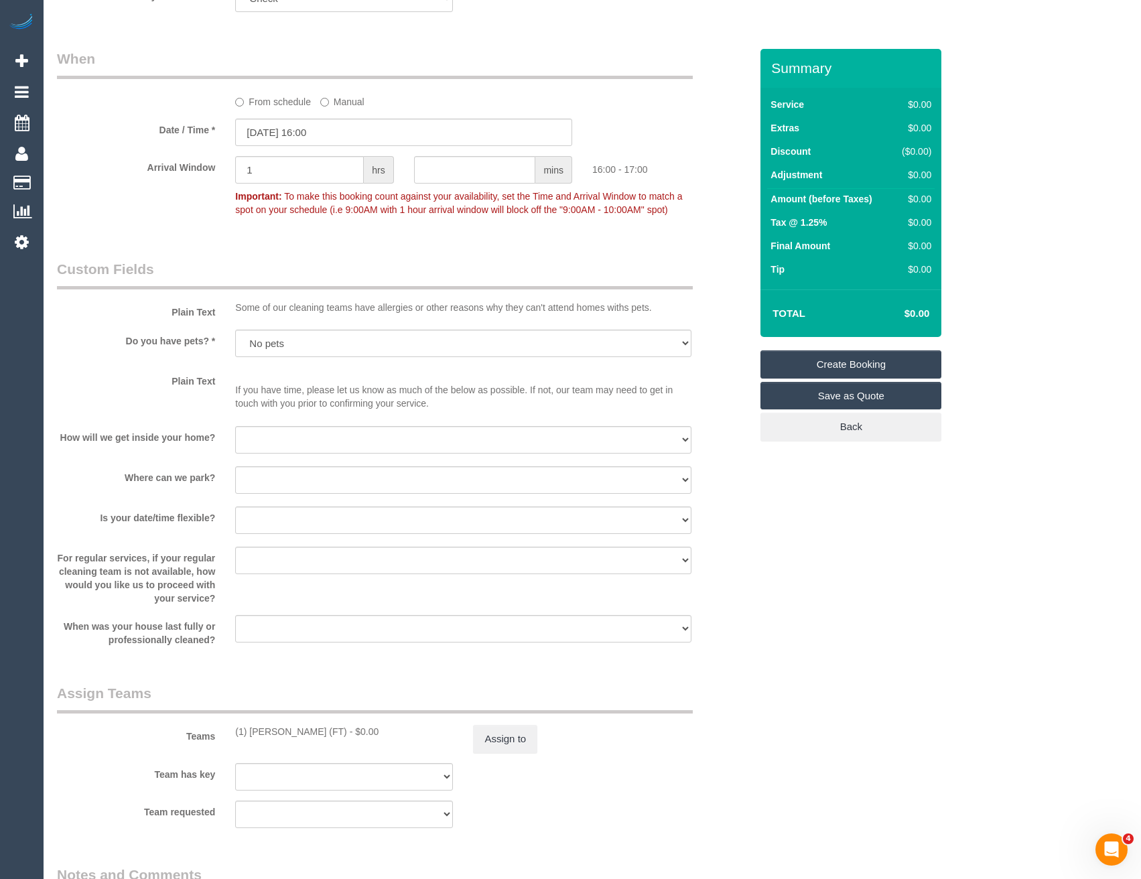
scroll to position [970, 0]
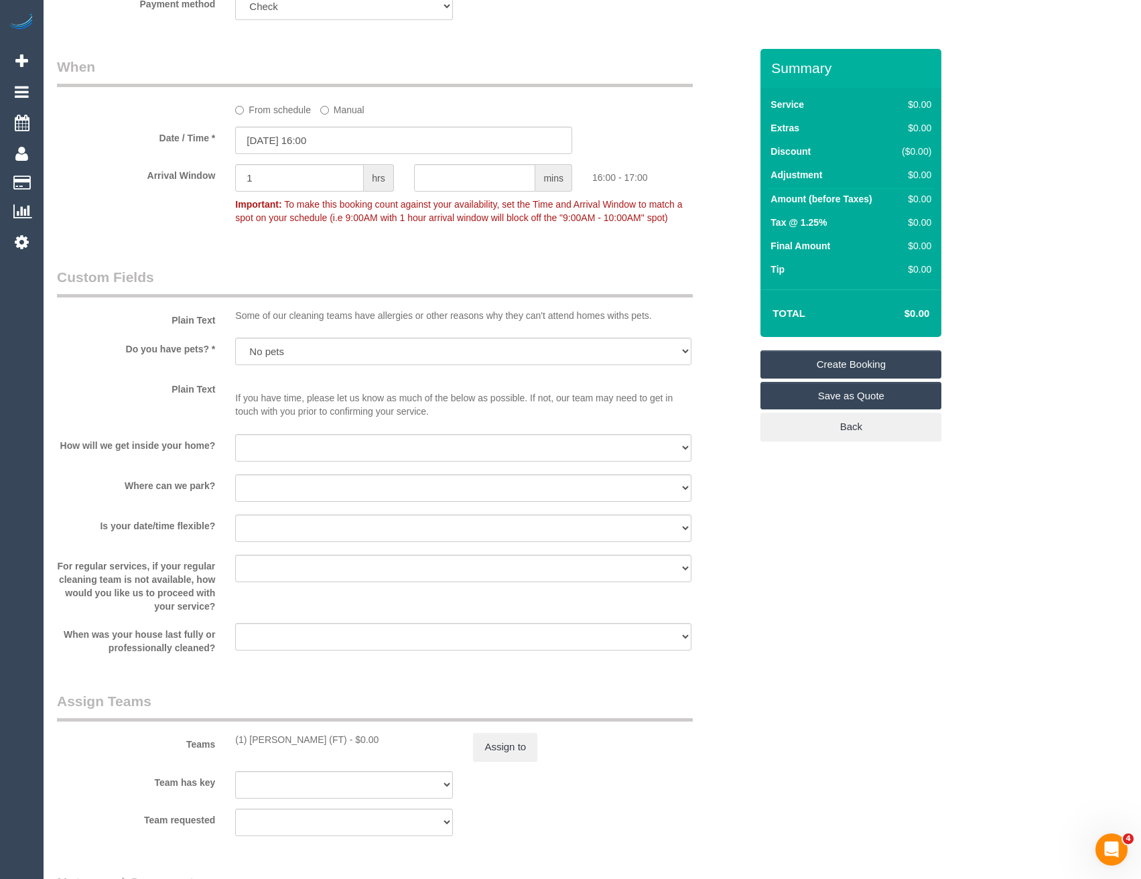
type textarea "Please come to the office to collect a vacuum. Please ensure you arrive before …"
click at [845, 367] on link "Create Booking" at bounding box center [850, 364] width 181 height 28
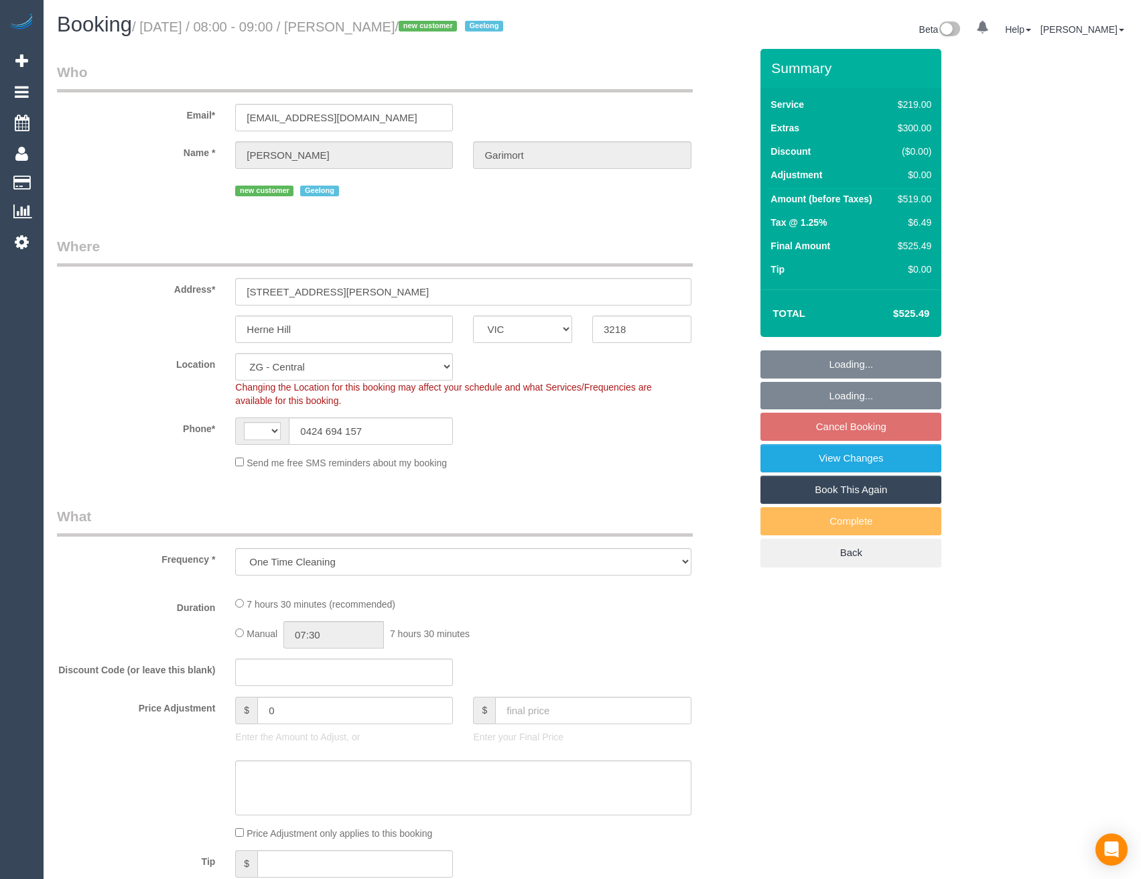
select select "VIC"
select select "number:29"
select select "number:14"
select select "number:18"
select select "number:22"
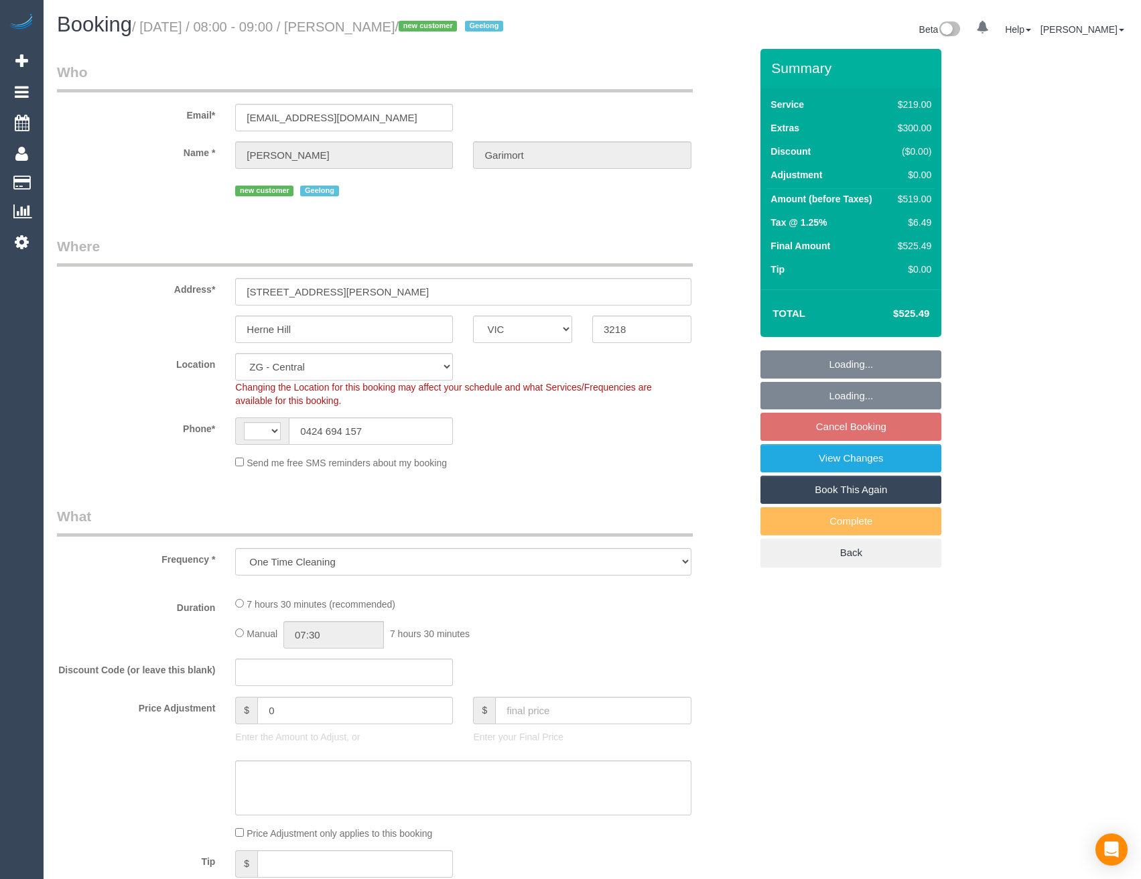
select select "number:26"
select select "object:688"
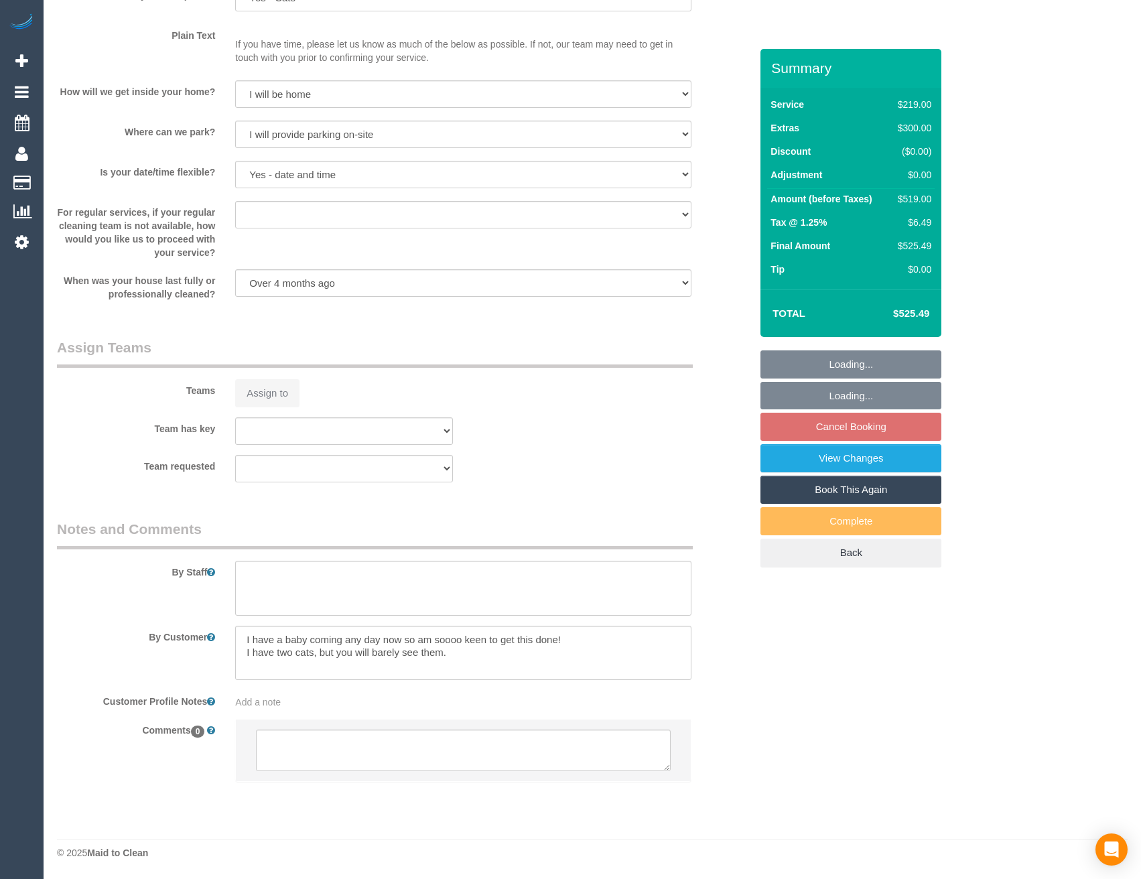
select select "string:AU"
select select "spot2"
click at [385, 763] on textarea at bounding box center [463, 751] width 414 height 42
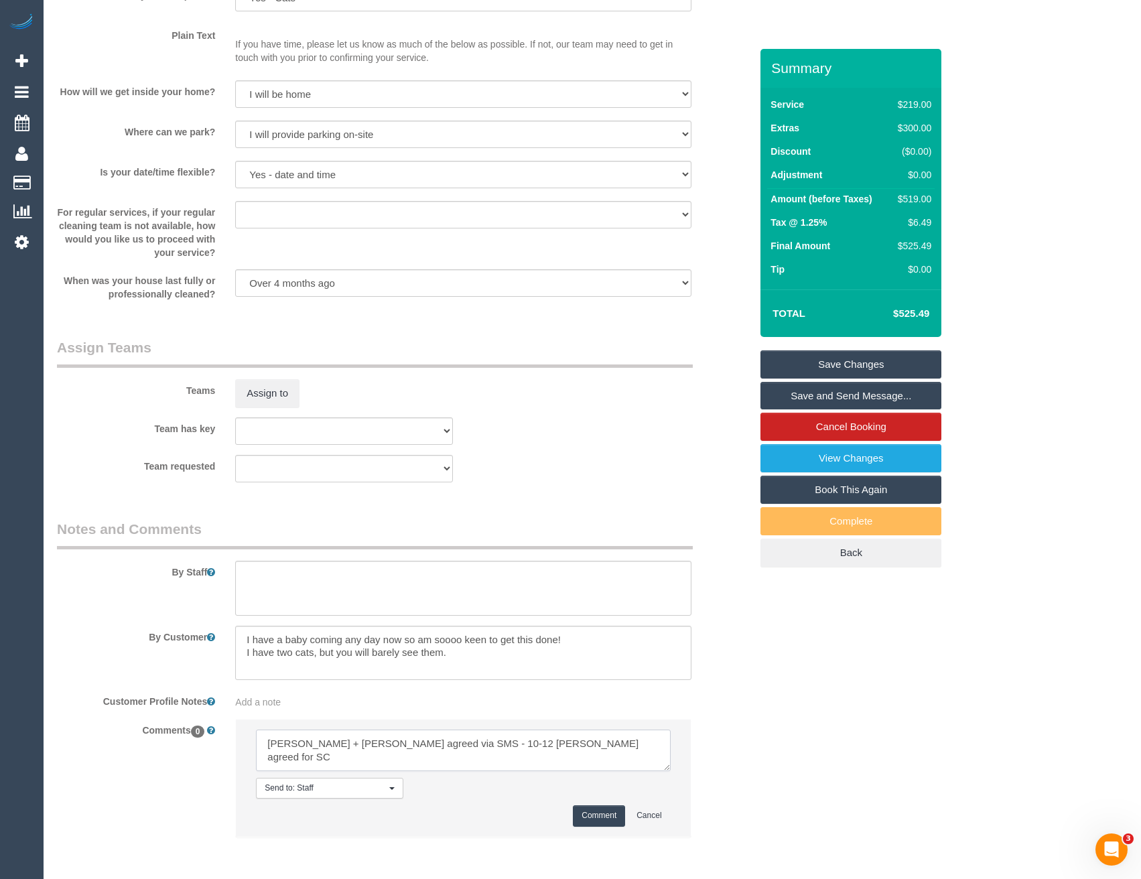
scroll to position [6, 0]
type textarea "Suneeth + Niya agreed via SMS - 10-12 AW Joseph agreed for SC Pending areas - v…"
click at [596, 813] on button "Comment" at bounding box center [599, 815] width 52 height 21
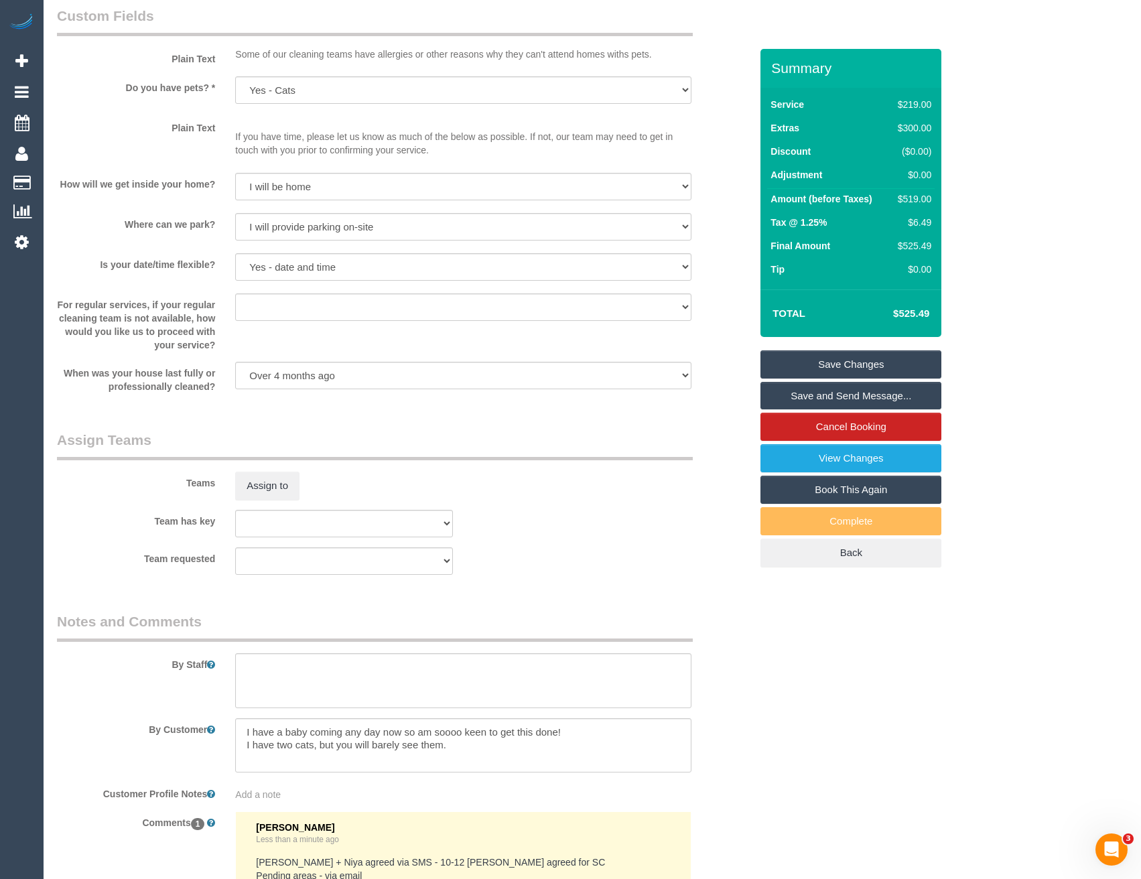
scroll to position [1712, 0]
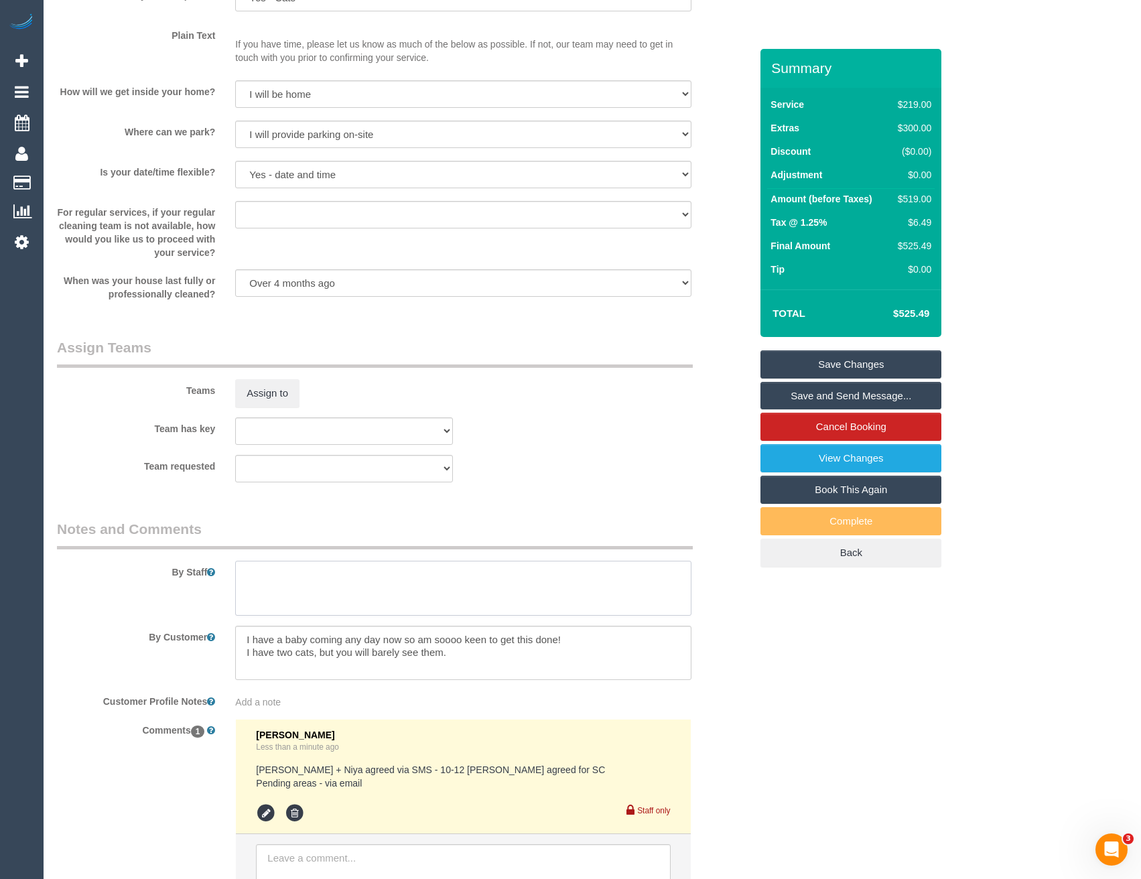
click at [284, 588] on textarea at bounding box center [463, 588] width 456 height 55
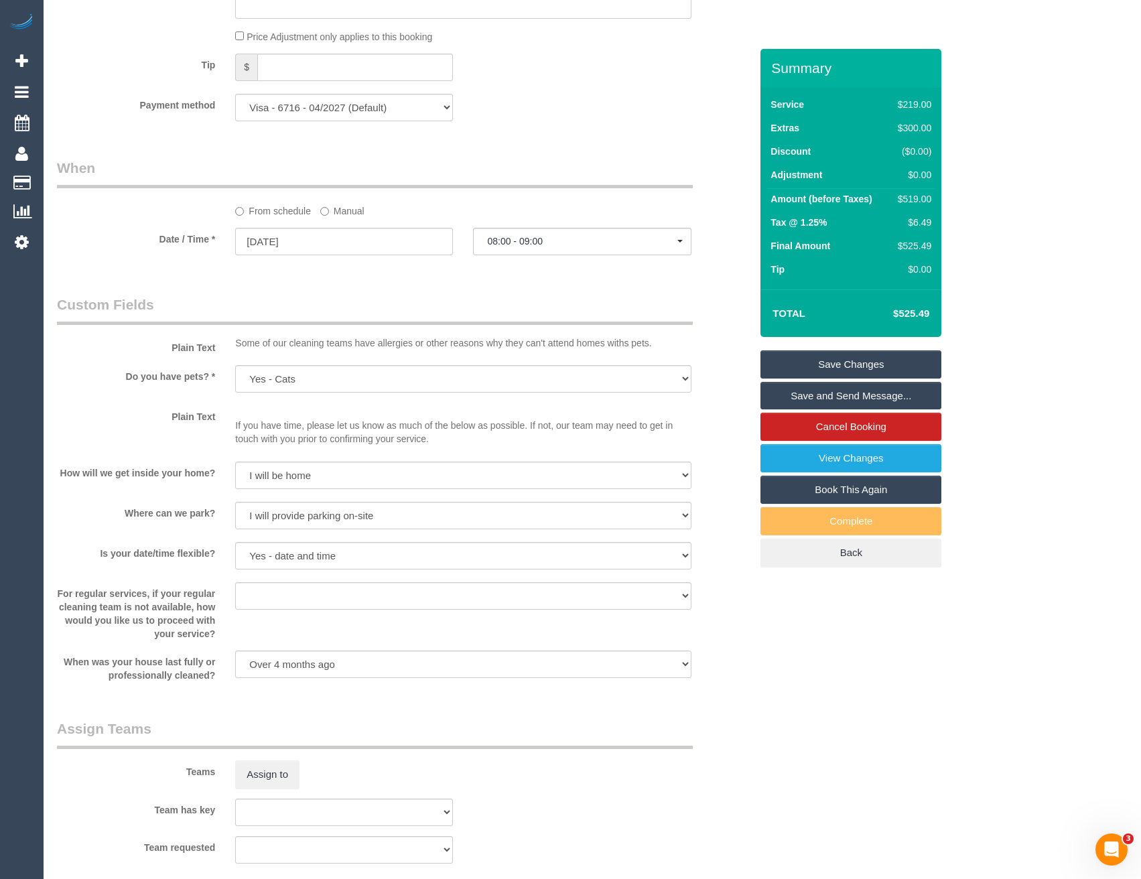
scroll to position [1310, 0]
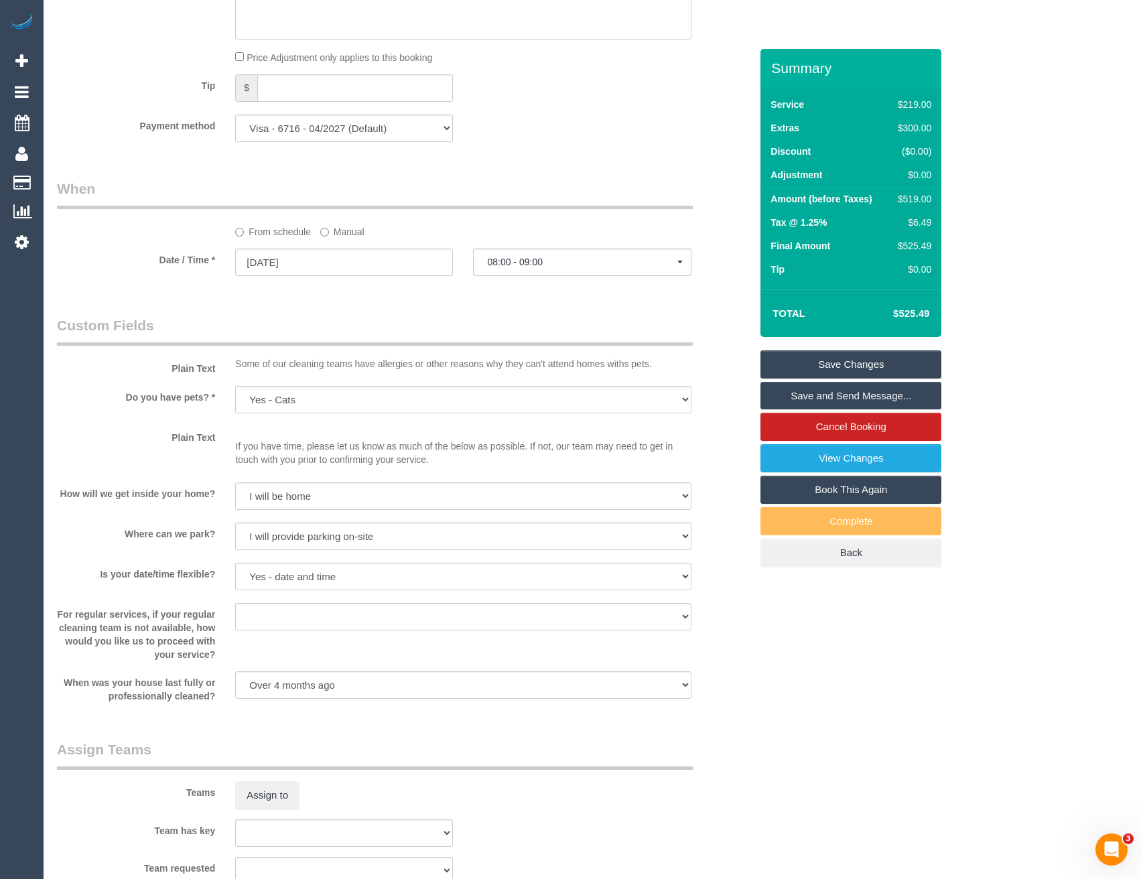
type textarea "Est 4.5 - 5.5 hours + steam cleaning (areas + steam cleaner pending)"
click at [330, 231] on label "Manual" at bounding box center [342, 229] width 44 height 18
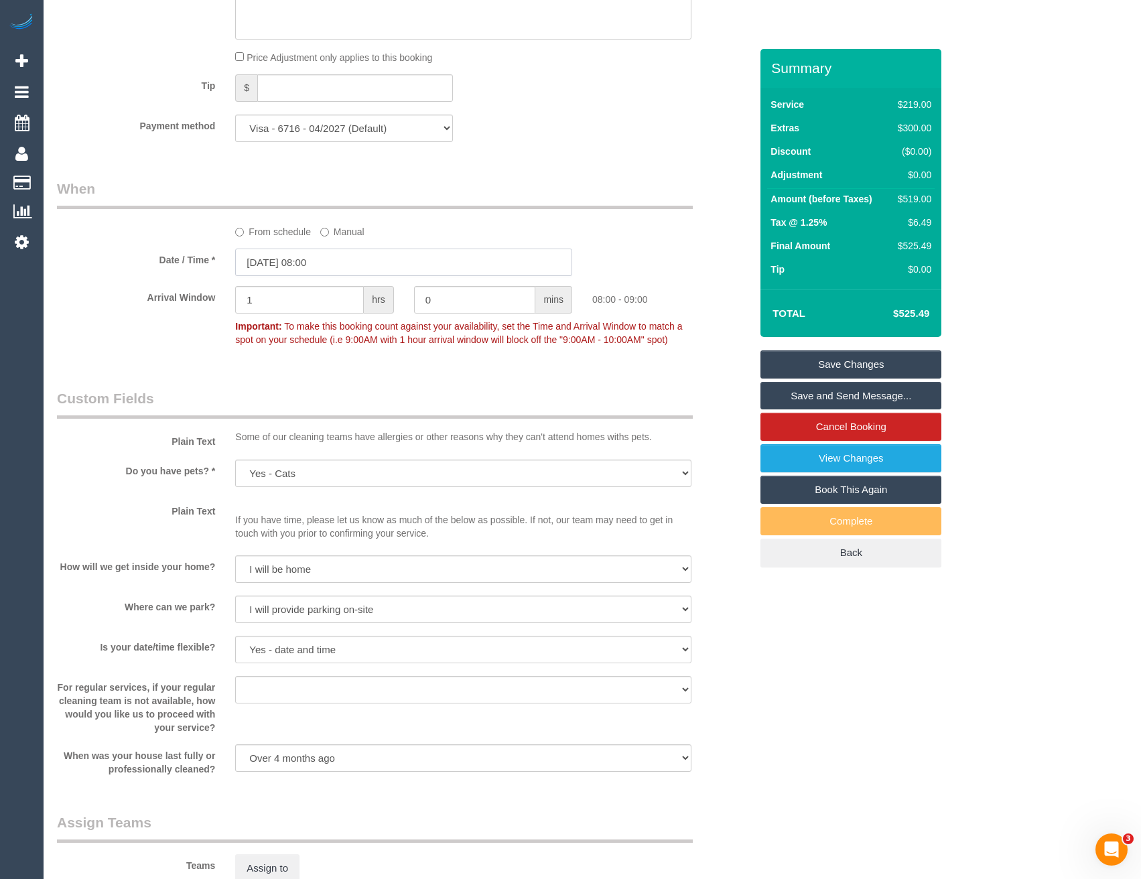
click at [340, 268] on input "08/09/2025 08:00" at bounding box center [403, 262] width 337 height 27
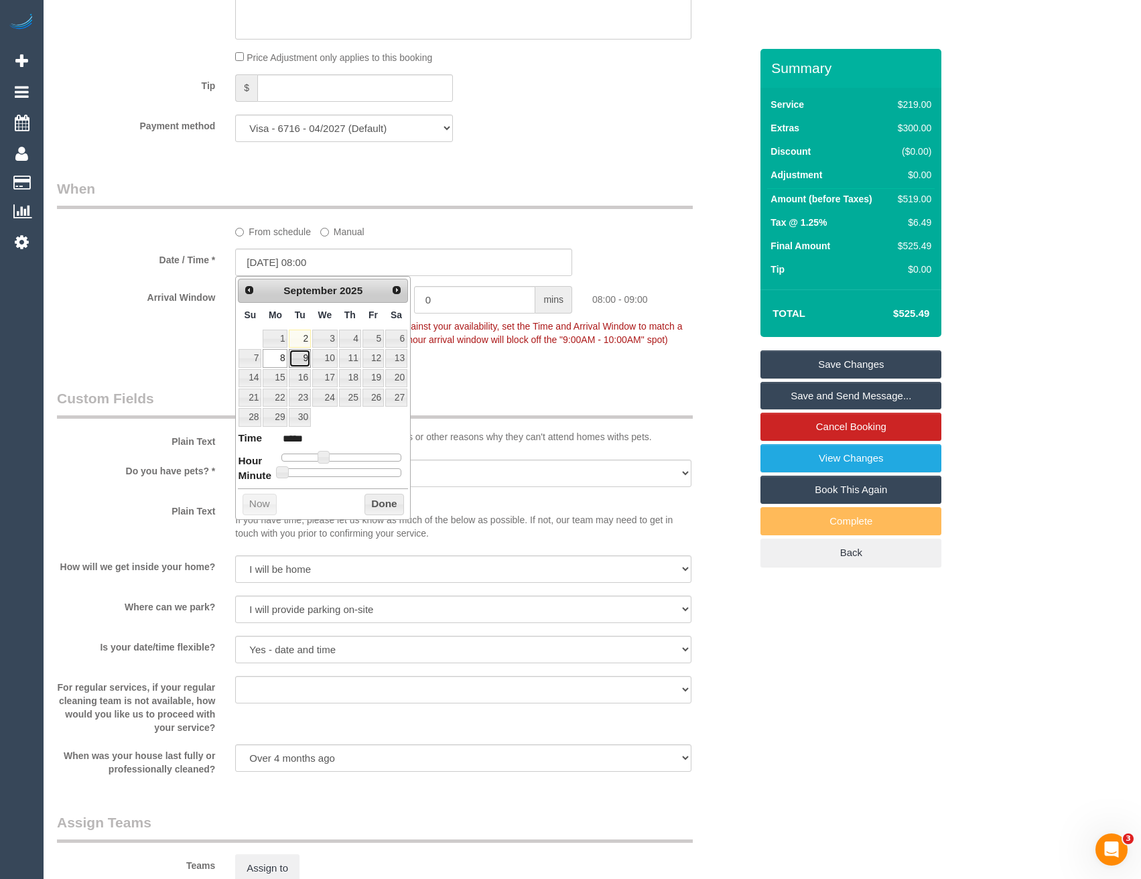
click at [302, 356] on link "9" at bounding box center [299, 358] width 21 height 18
type input "09/09/2025 09:00"
type input "*****"
type input "09/09/2025 10:00"
type input "*****"
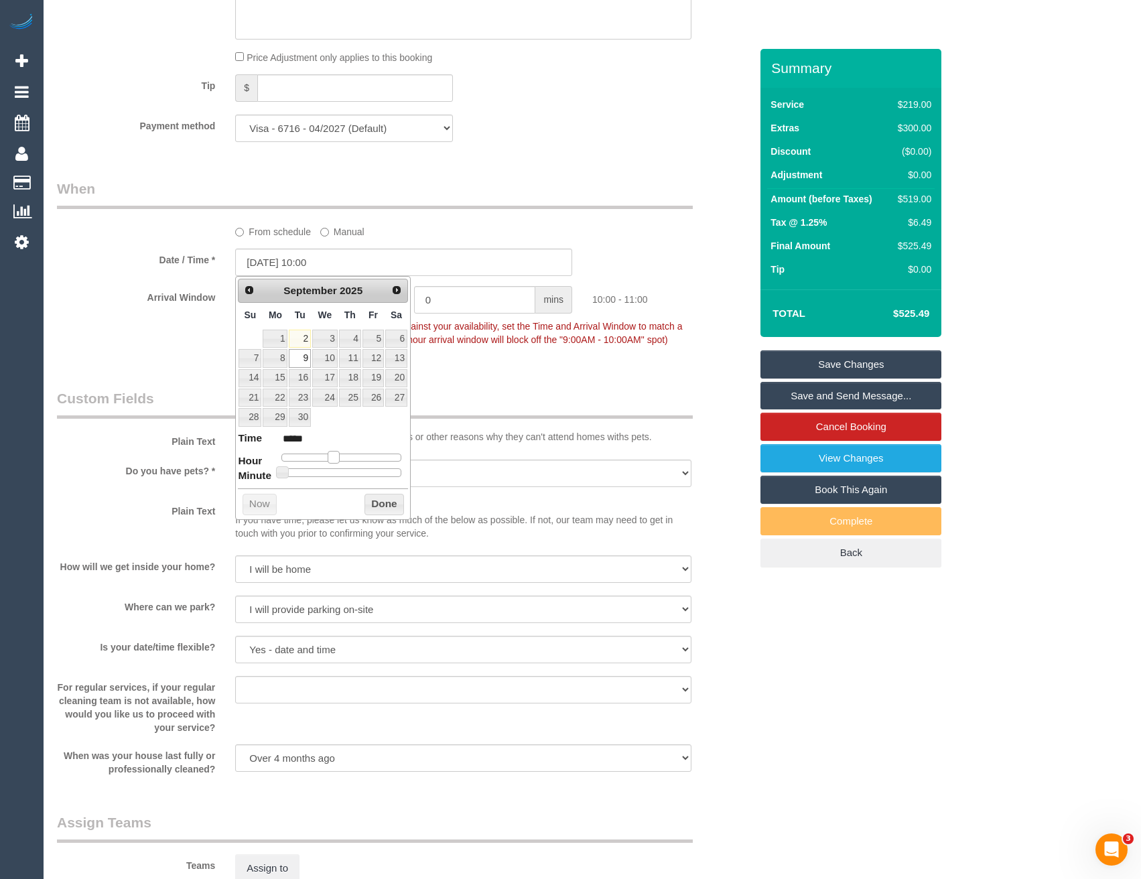
type input "09/09/2025 11:00"
type input "*****"
type input "09/09/2025 10:00"
type input "*****"
drag, startPoint x: 322, startPoint y: 454, endPoint x: 334, endPoint y: 451, distance: 12.4
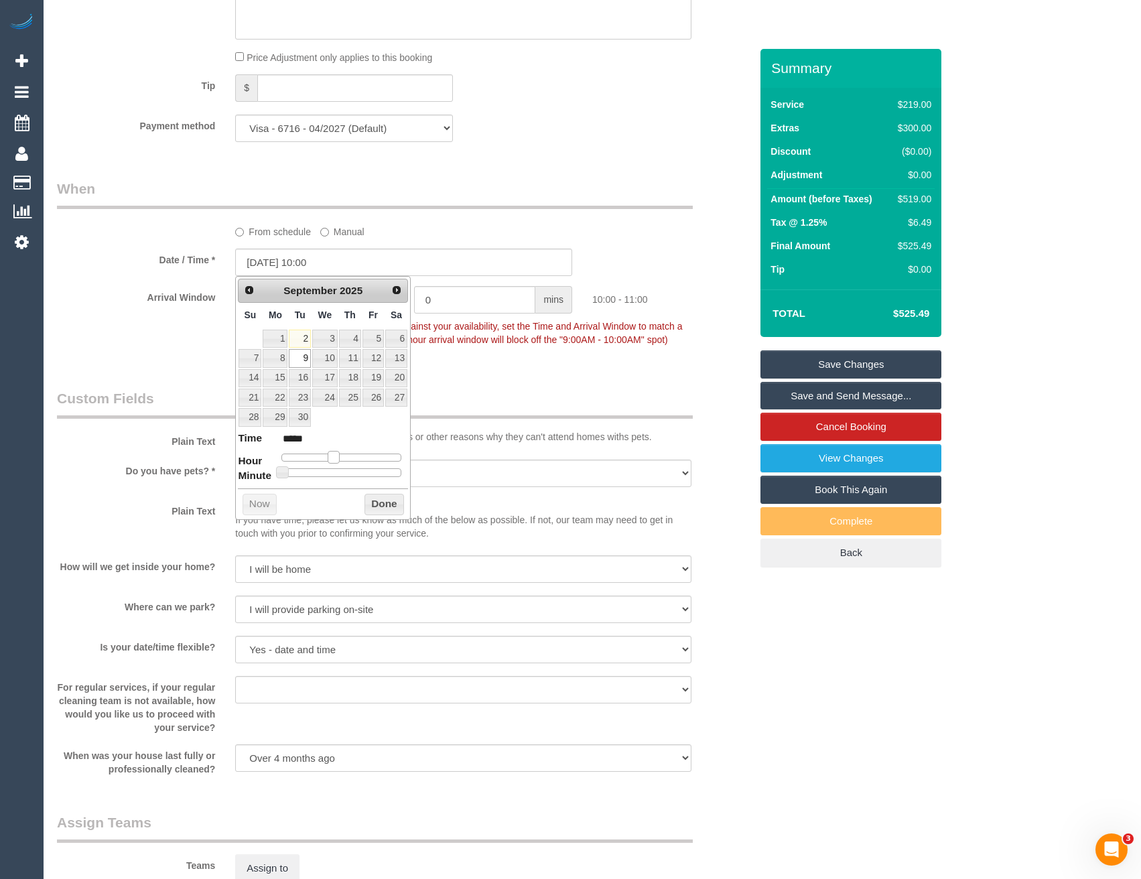
click at [334, 451] on span at bounding box center [334, 457] width 12 height 12
click at [398, 507] on button "Done" at bounding box center [384, 504] width 40 height 21
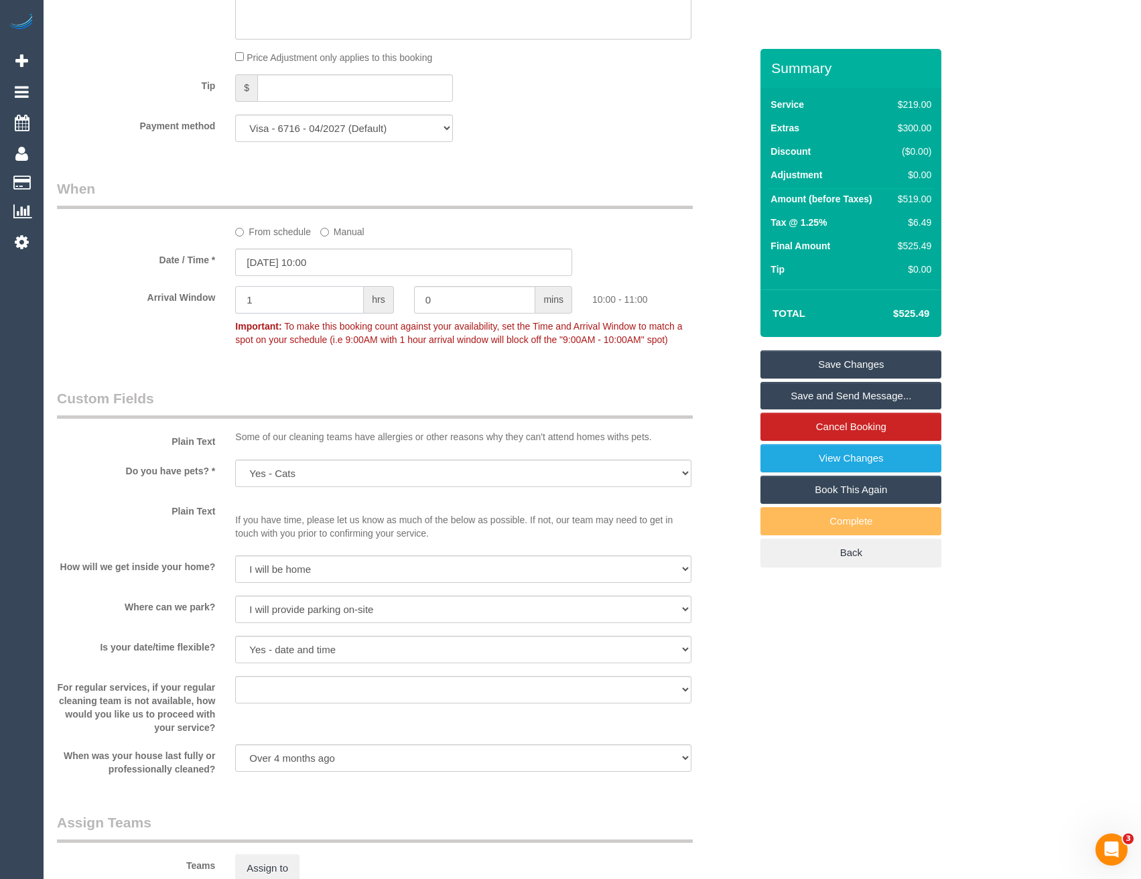
drag, startPoint x: 260, startPoint y: 301, endPoint x: 181, endPoint y: 313, distance: 80.0
click at [181, 313] on div "Arrival Window 1 hrs 0 mins 10:00 - 11:00 Important: To make this booking count…" at bounding box center [404, 319] width 714 height 66
type input "2"
click at [295, 371] on div "Who Email* egarimort@gmail.com Name * Emily Garimort new customer Geelong Where…" at bounding box center [404, 80] width 714 height 2683
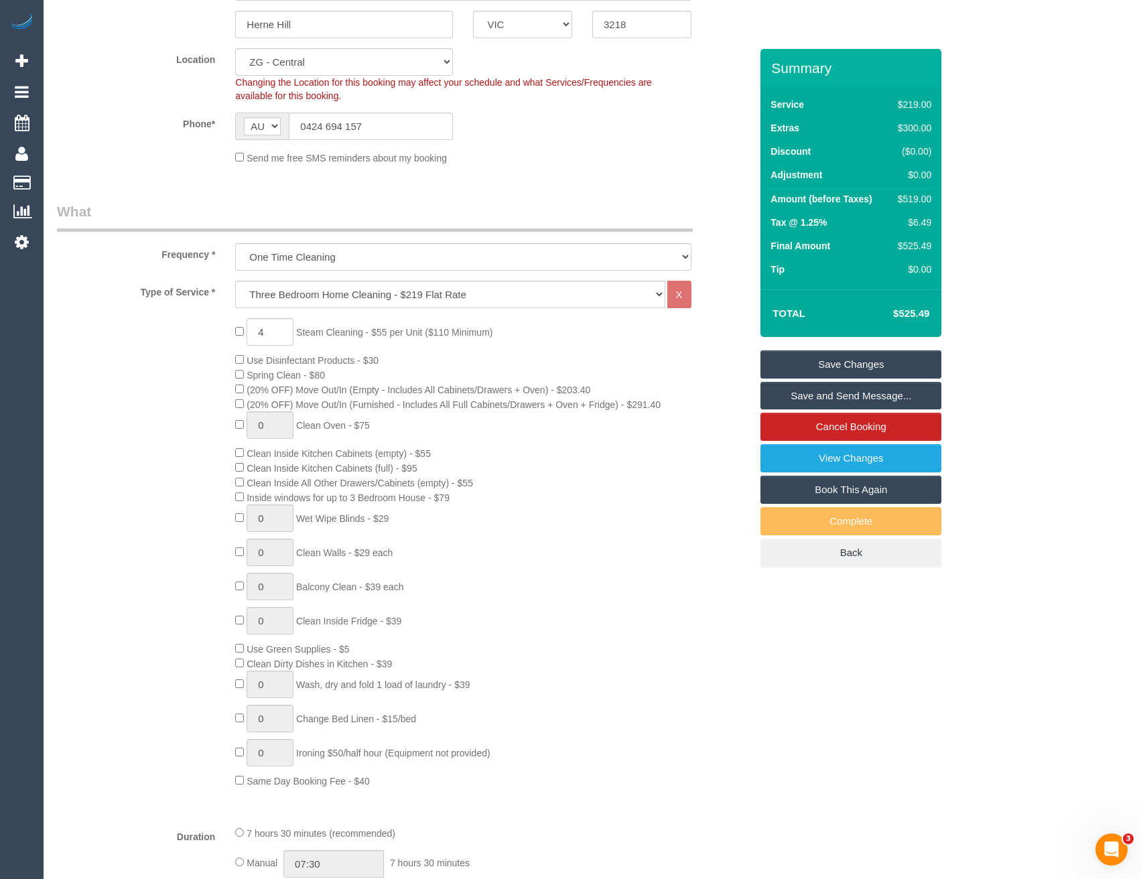
scroll to position [0, 0]
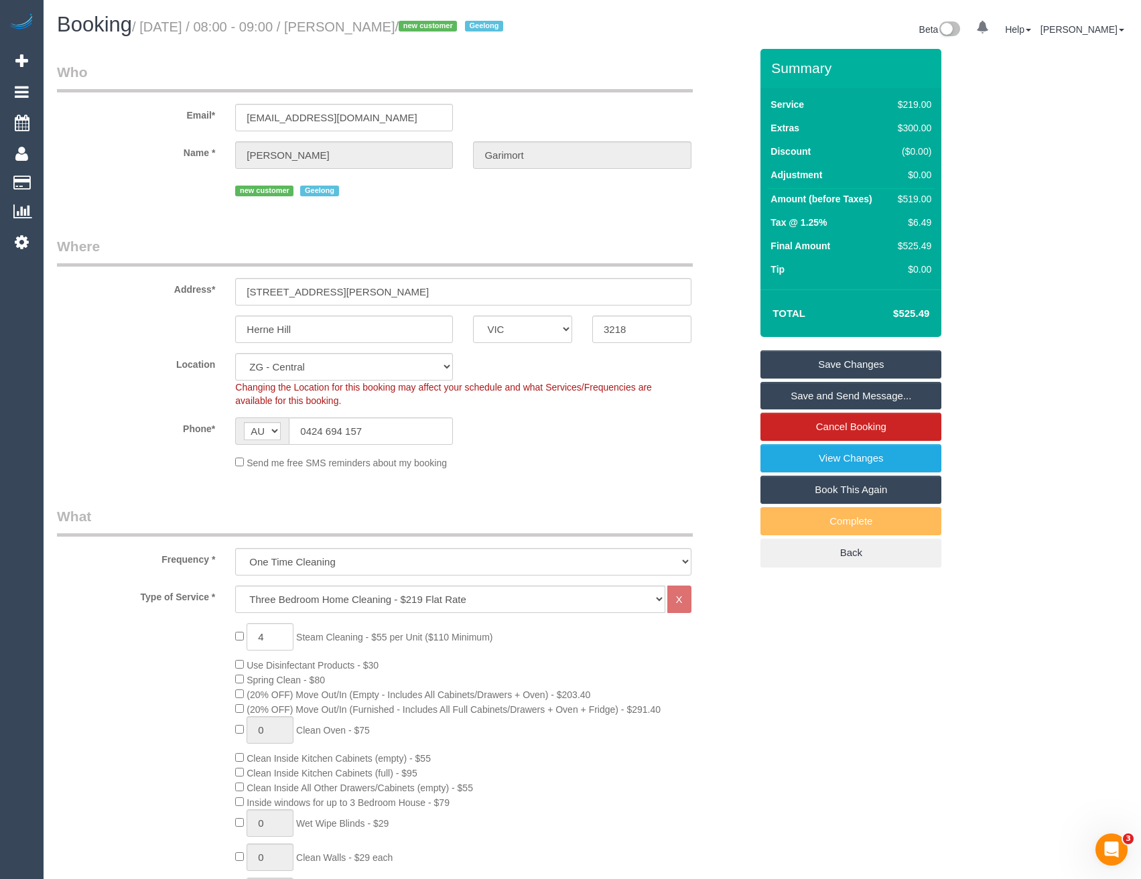
click at [803, 367] on link "Save Changes" at bounding box center [850, 364] width 181 height 28
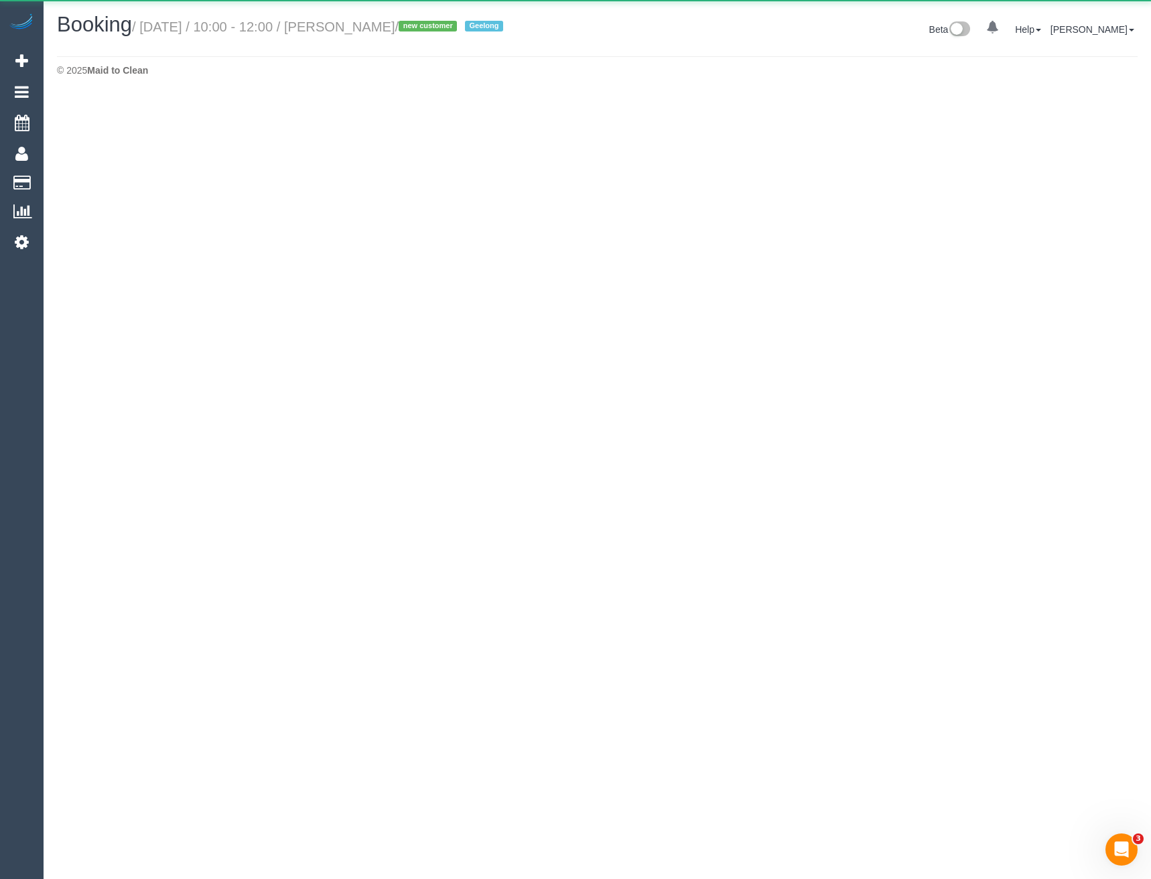
select select "VIC"
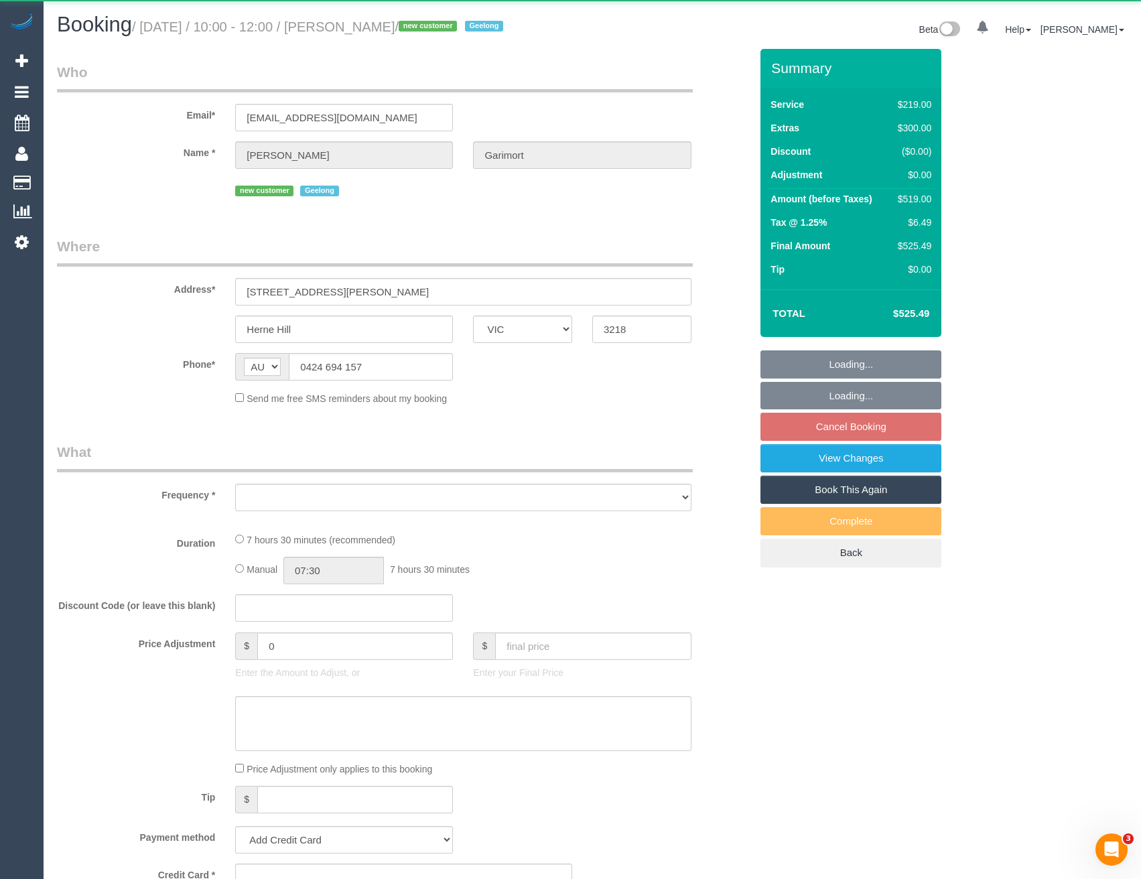
select select "object:1753"
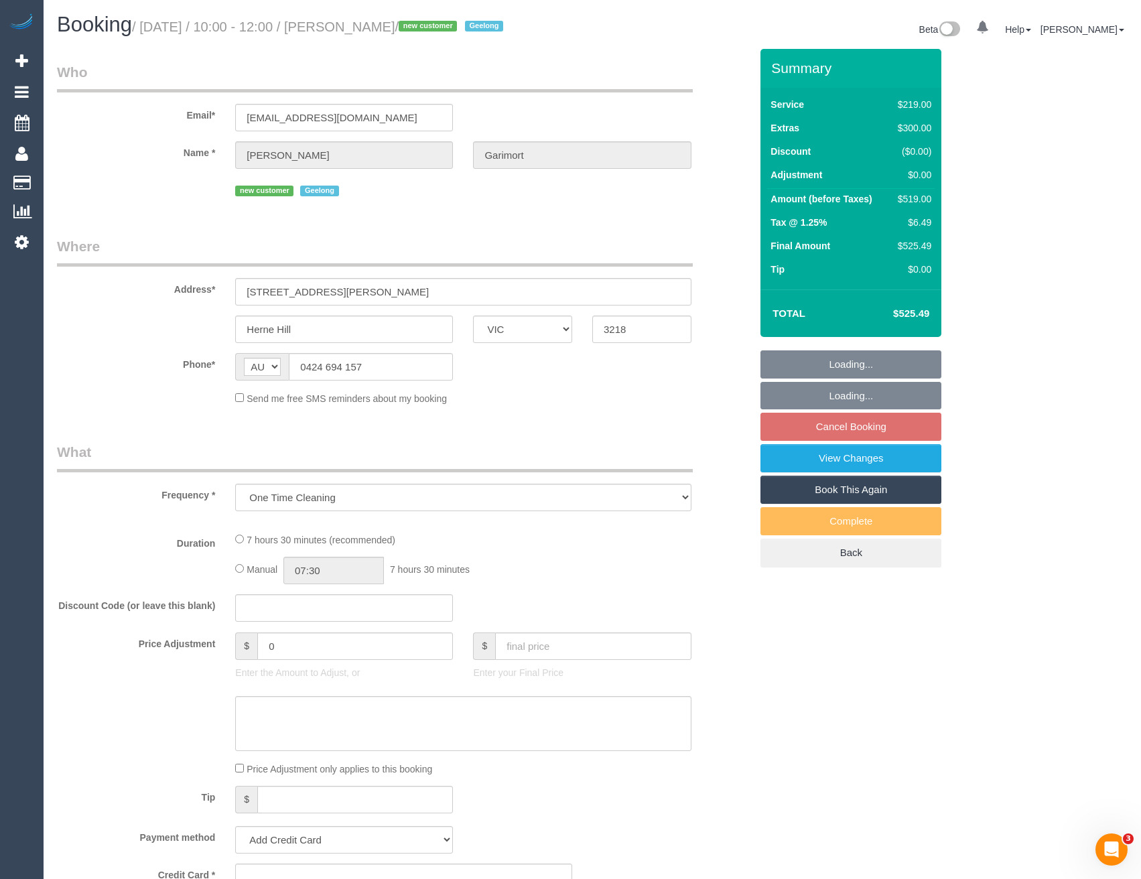
select select "string:stripe-pm_1S2LLt2GScqysDRVYYWx6Ypj"
select select "spot49"
select select "number:29"
select select "number:14"
select select "number:18"
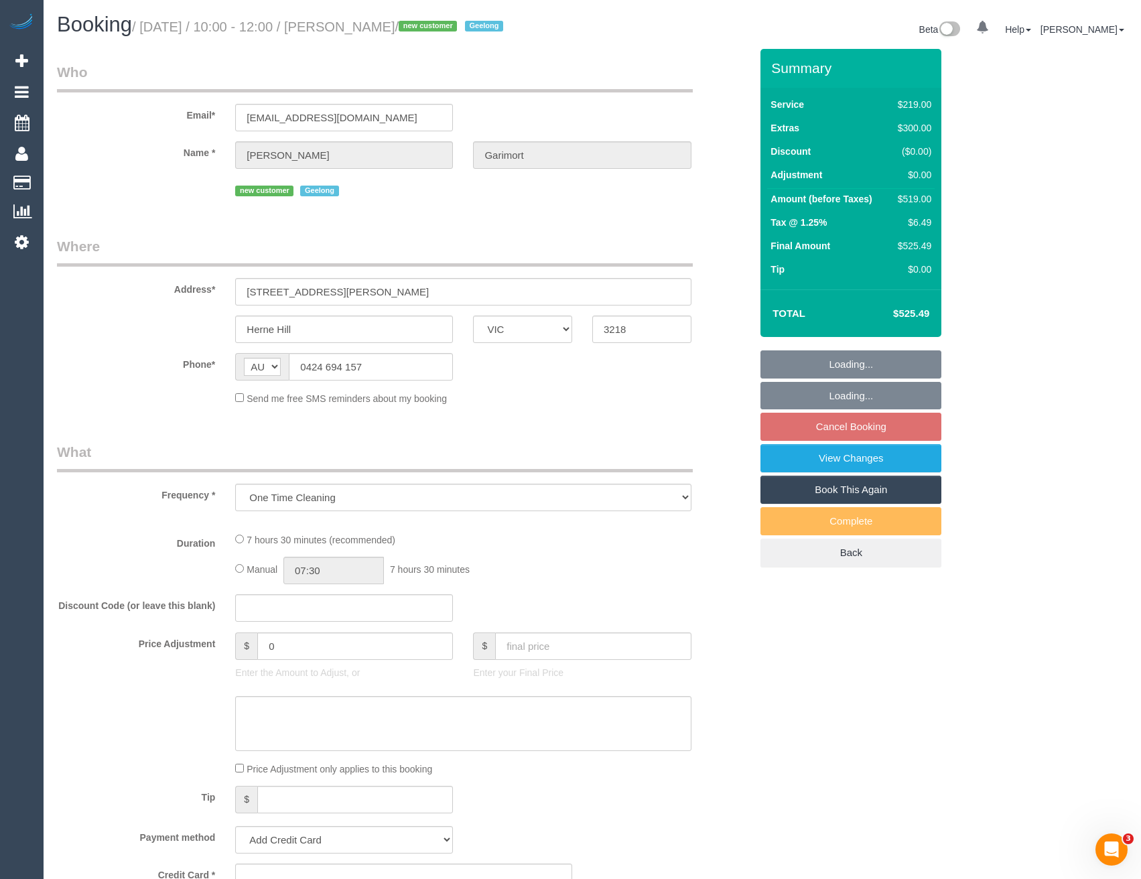
select select "number:22"
select select "number:26"
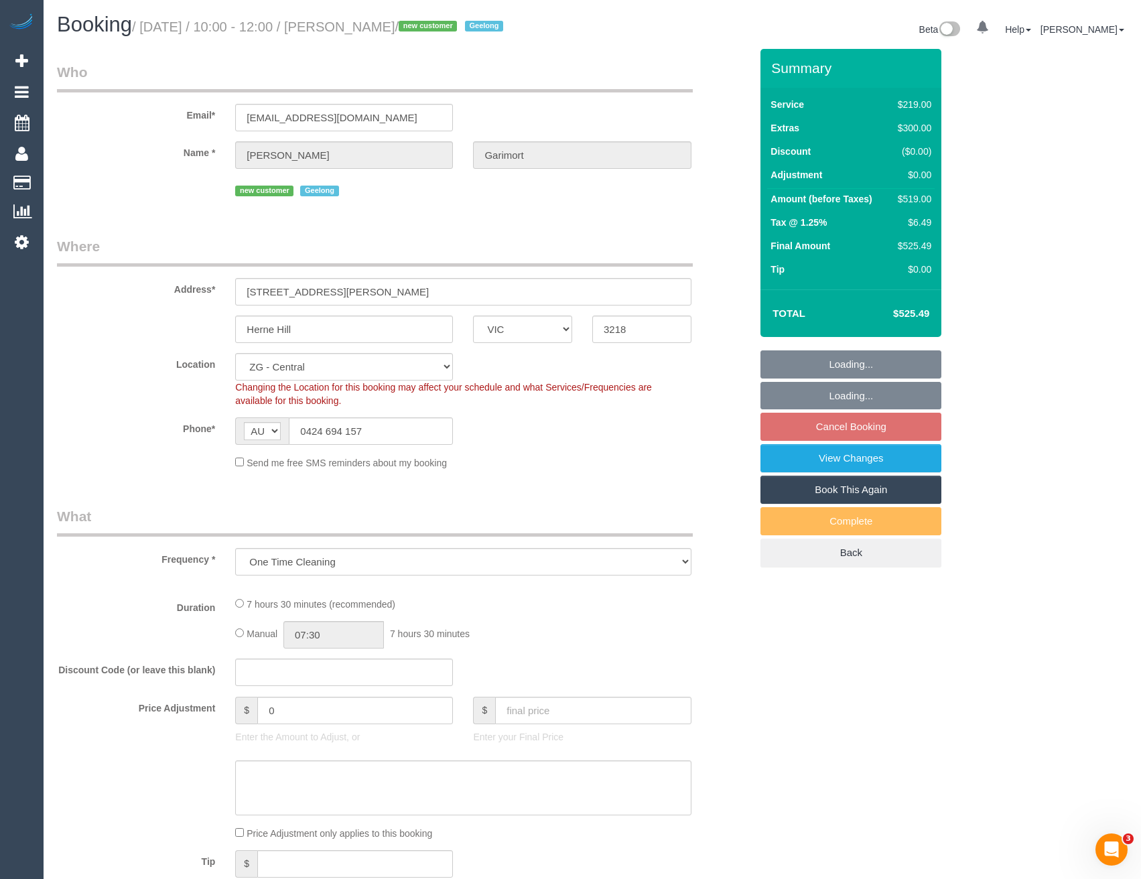
select select "object:1911"
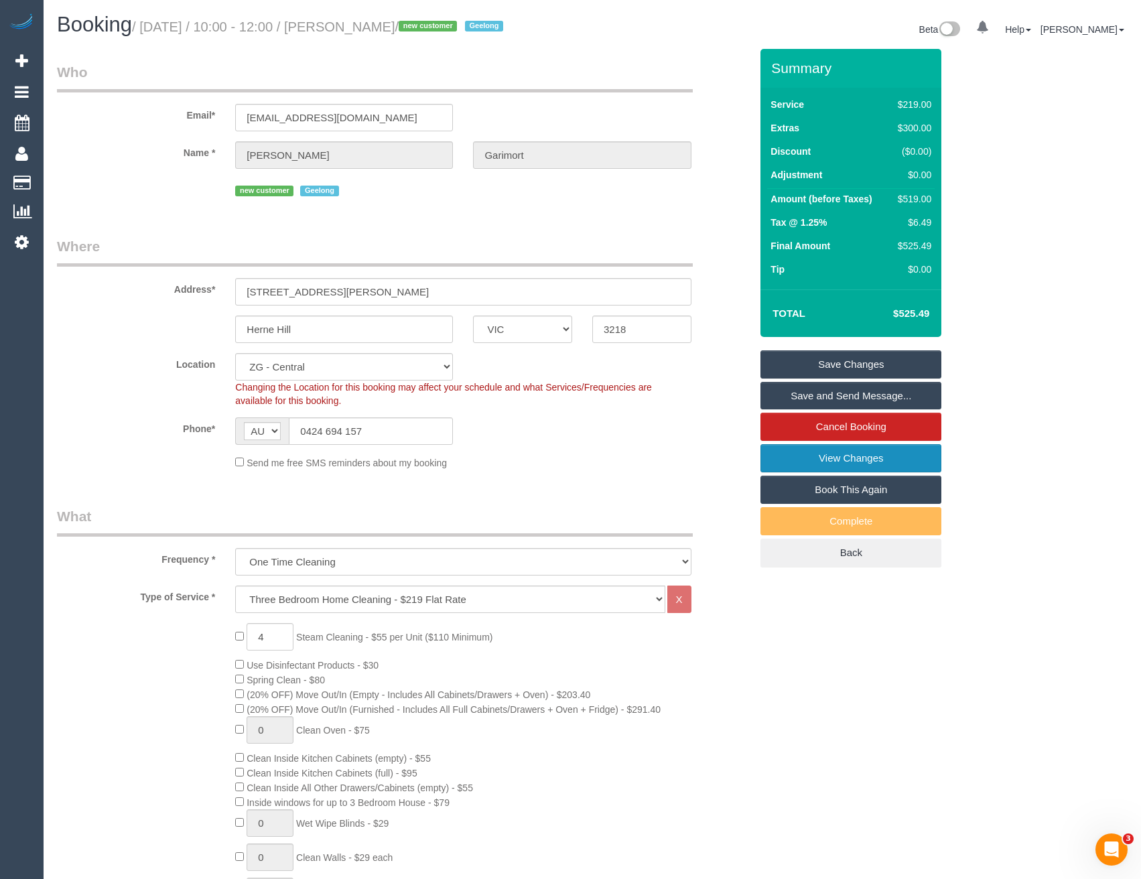
click at [803, 466] on link "View Changes" at bounding box center [850, 458] width 181 height 28
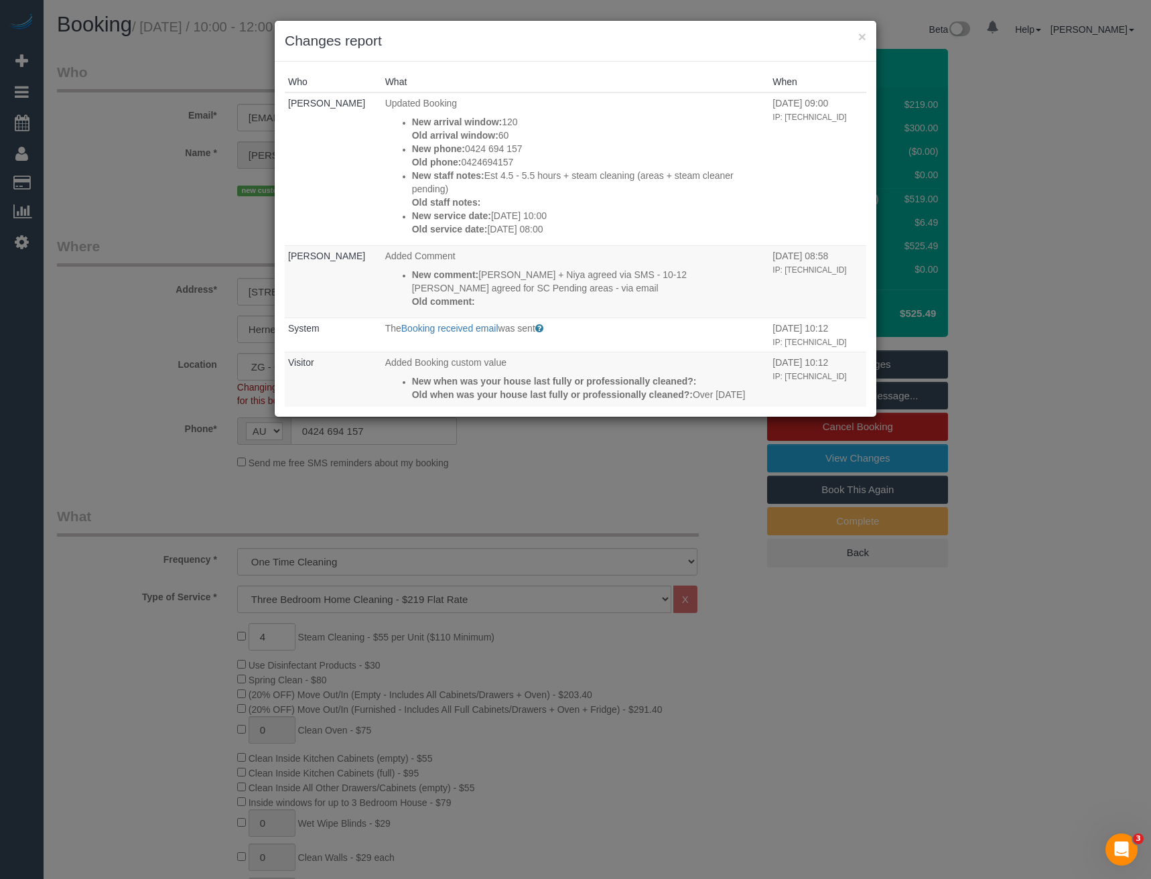
click at [579, 476] on div "× Changes report Who What When Bronie Bryant Updated Booking New arrival window…" at bounding box center [575, 439] width 1151 height 879
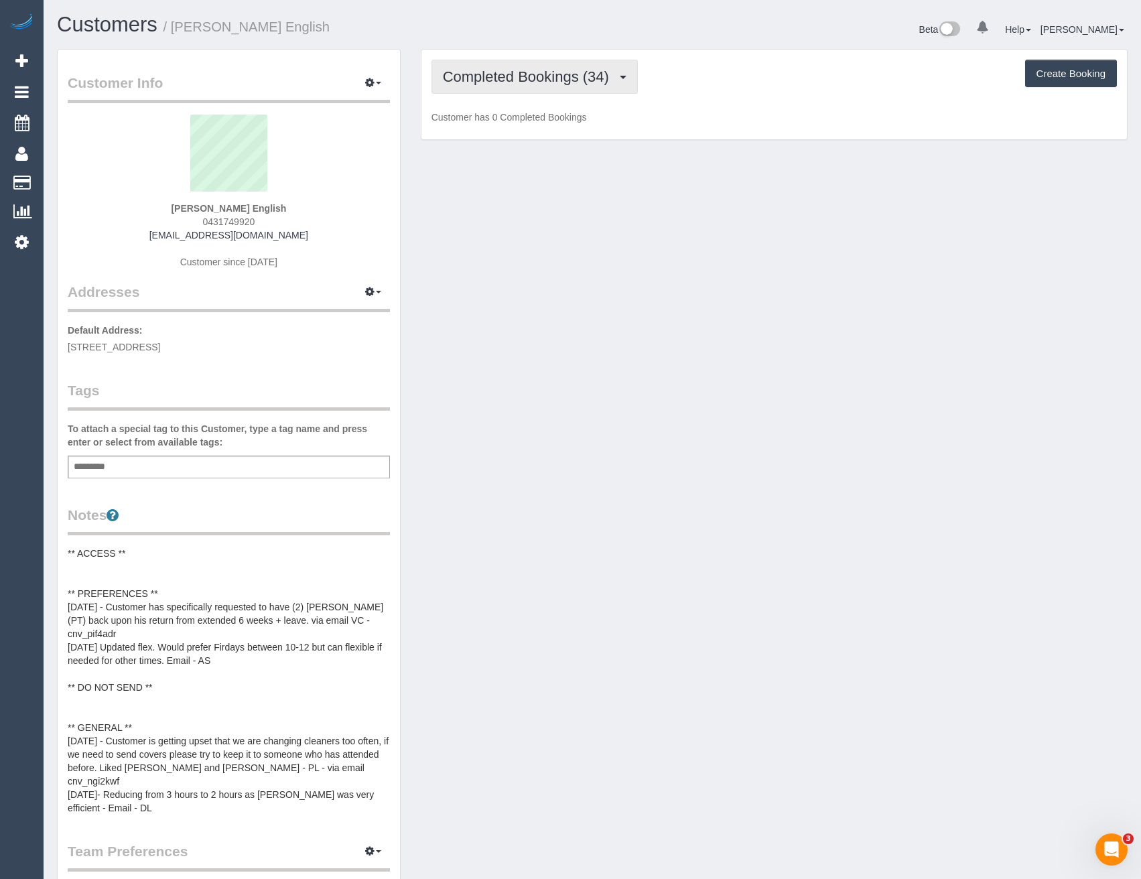
click at [604, 72] on span "Completed Bookings (34)" at bounding box center [529, 76] width 173 height 17
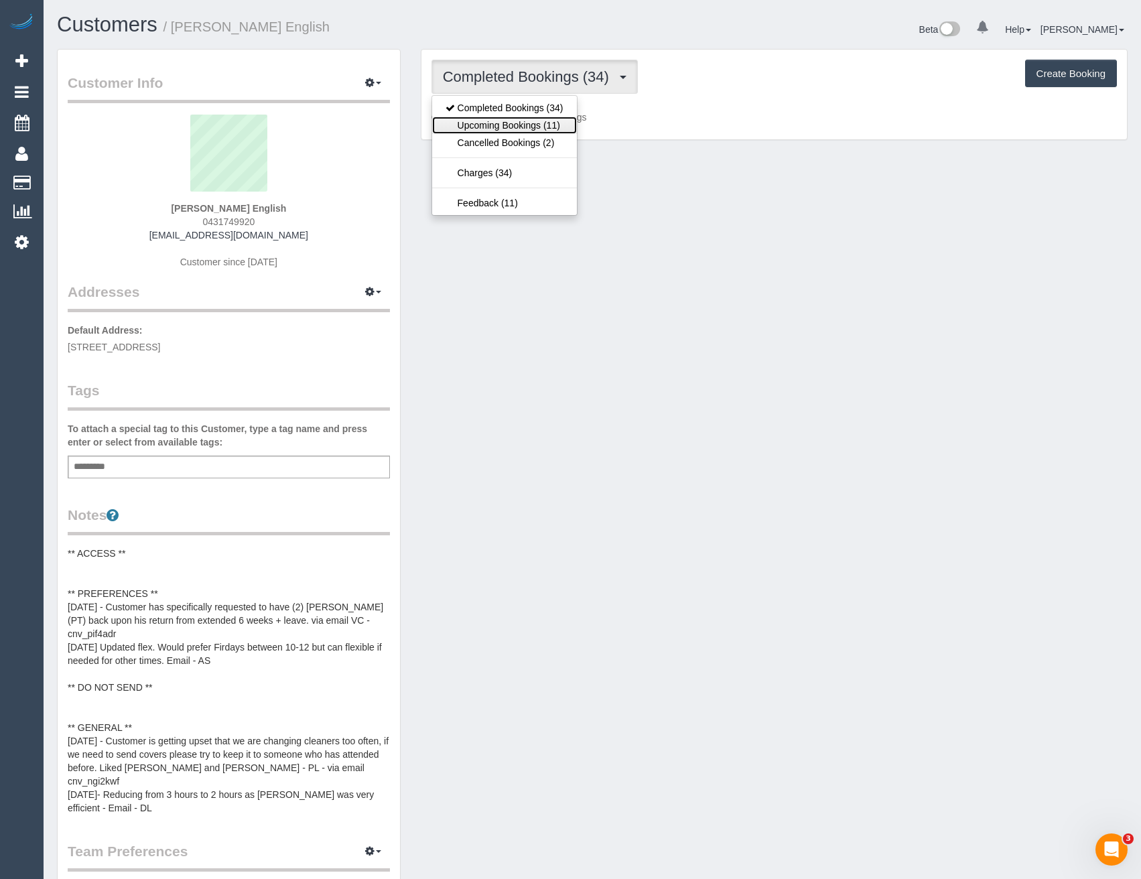
click at [547, 127] on link "Upcoming Bookings (11)" at bounding box center [504, 125] width 145 height 17
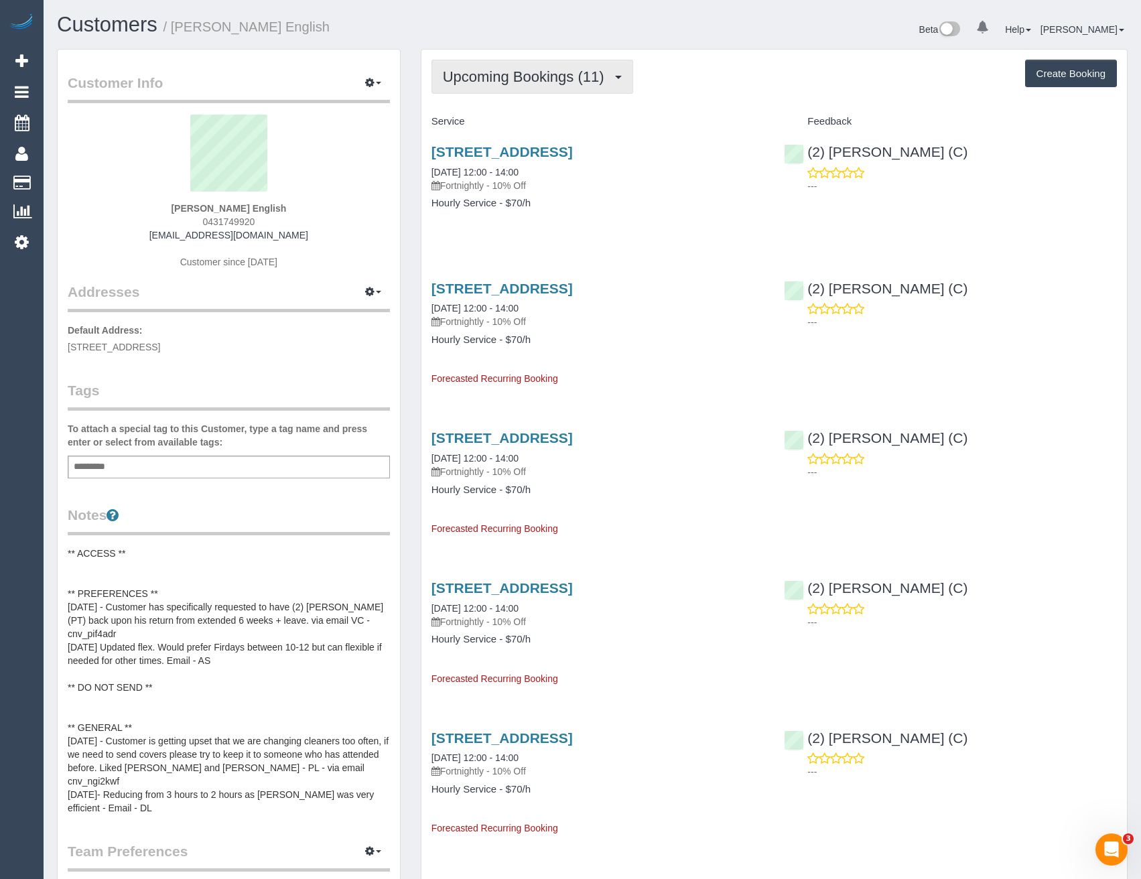
click at [552, 77] on span "Upcoming Bookings (11)" at bounding box center [527, 76] width 168 height 17
